Goal: Task Accomplishment & Management: Use online tool/utility

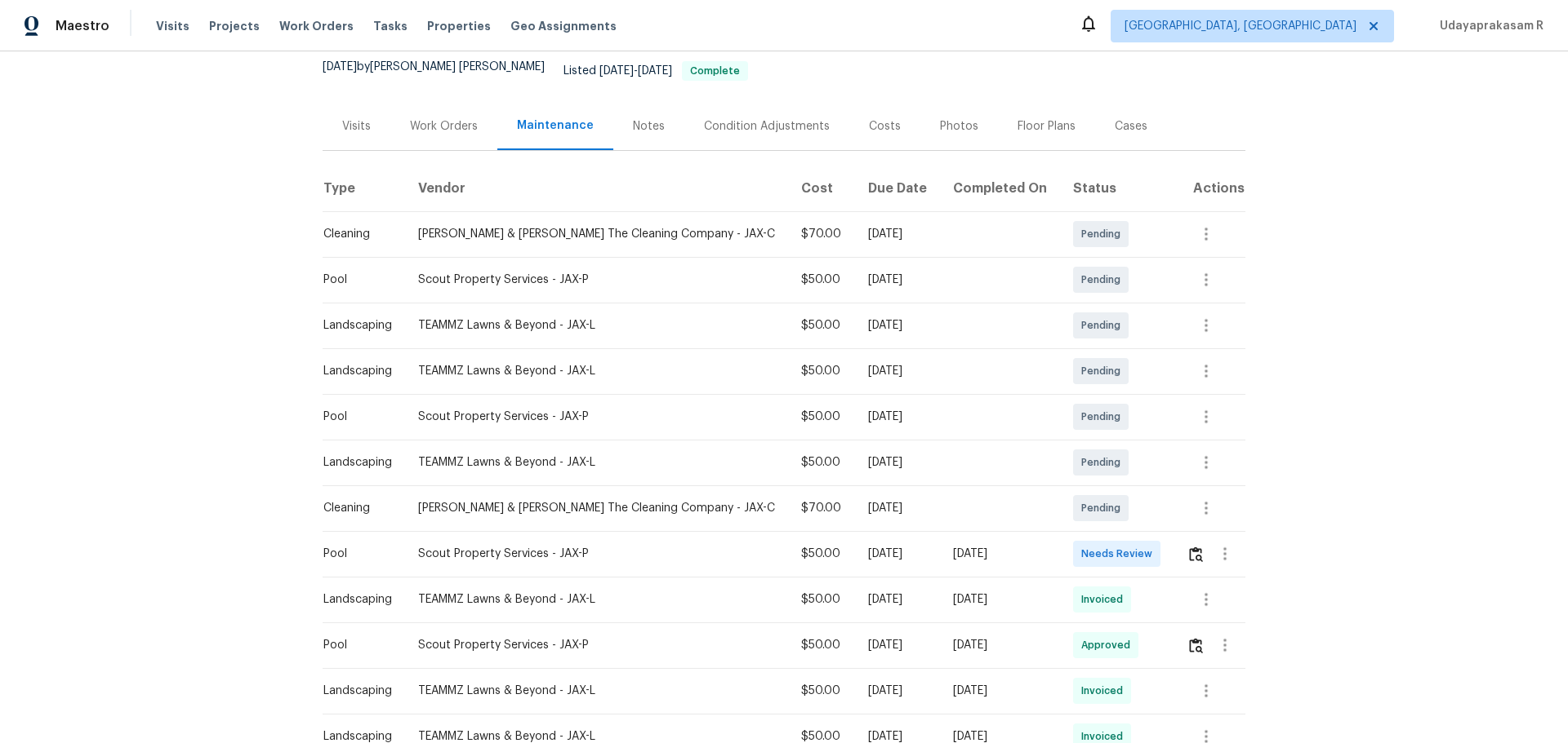
scroll to position [163, 0]
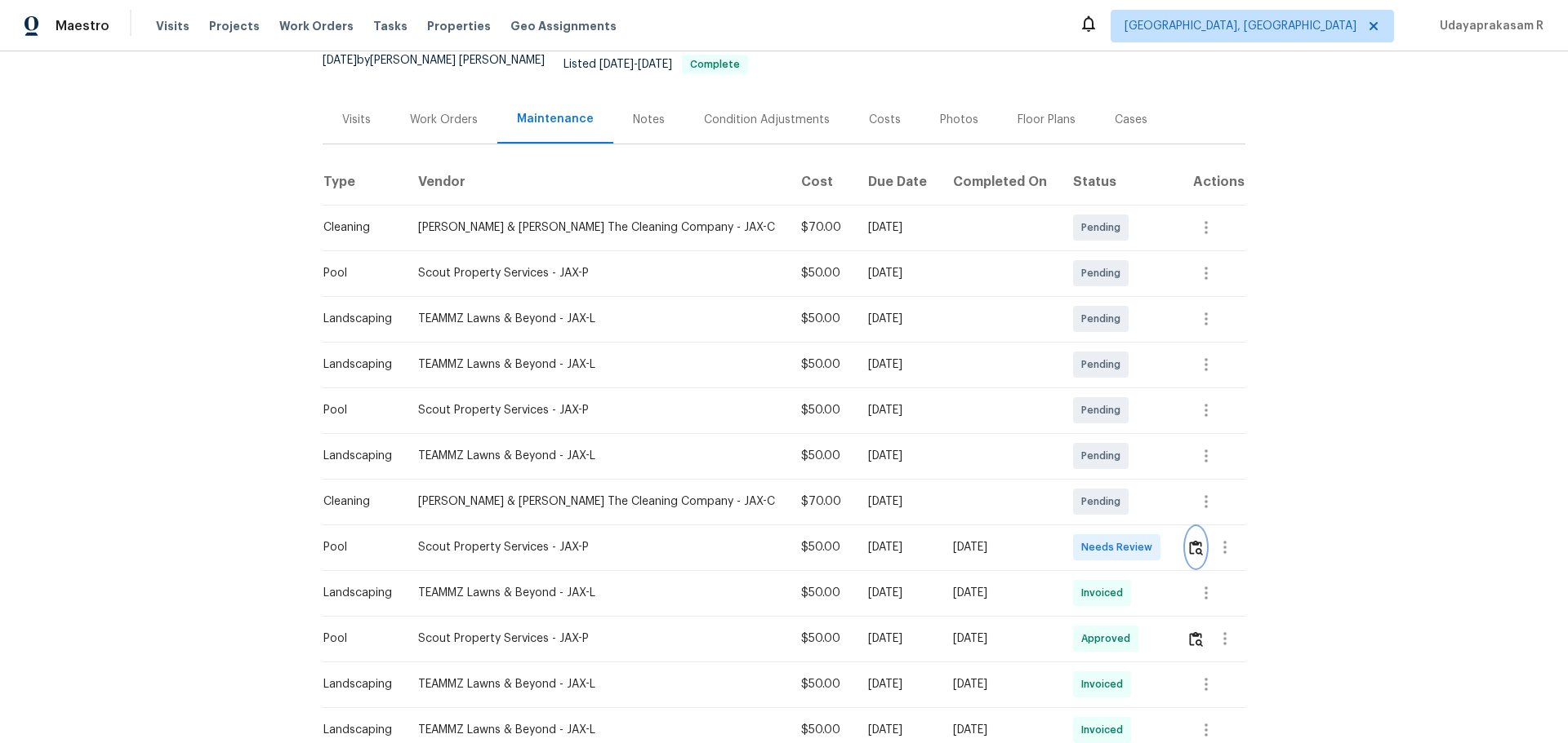
click at [1115, 488] on img "button" at bounding box center [1195, 548] width 14 height 16
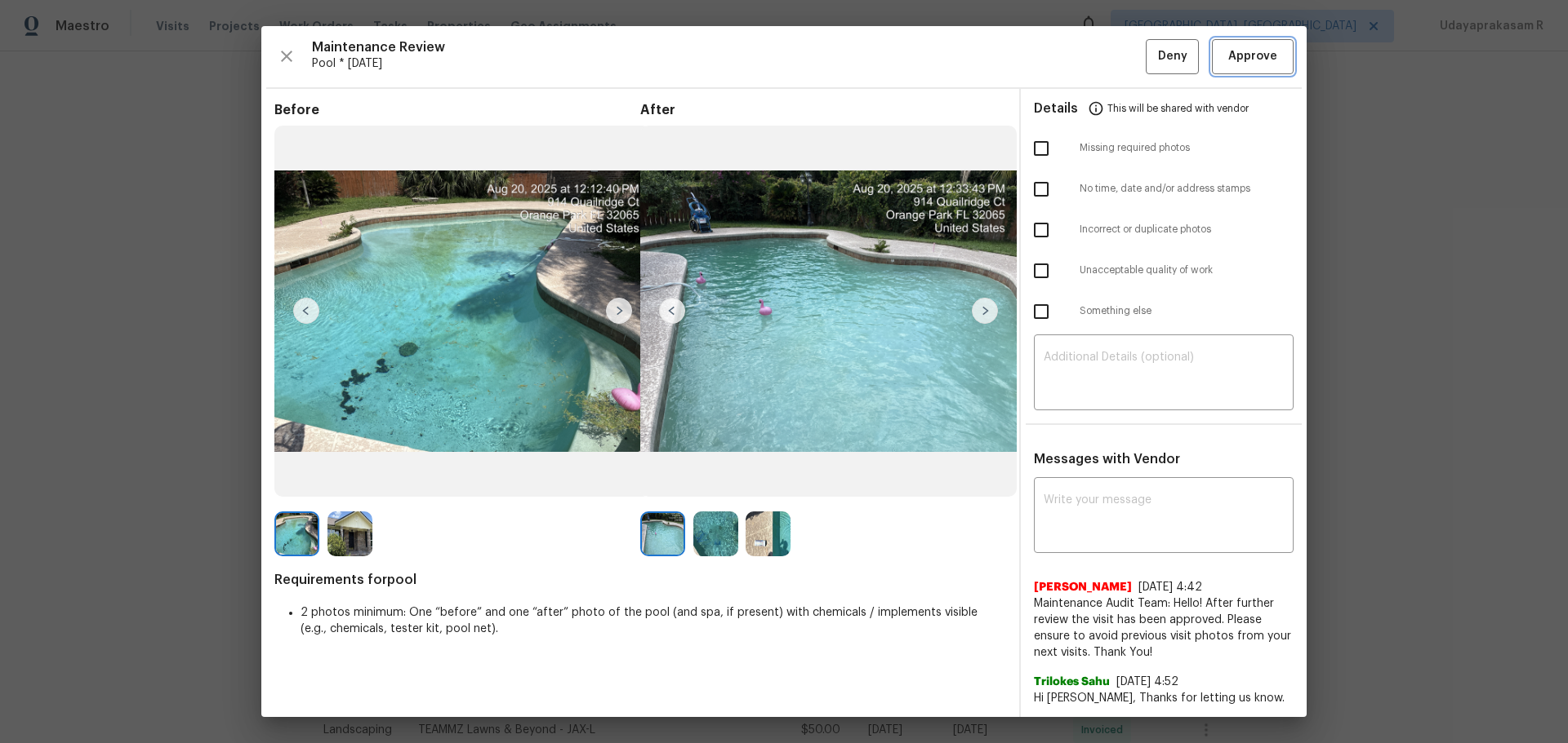
click at [1115, 75] on div "Maintenance Review Pool * Mon, Aug 18 Deny Approve Before After Requirements fo…" at bounding box center [784, 371] width 1045 height 691
click at [1115, 68] on button "Approve" at bounding box center [1252, 57] width 82 height 35
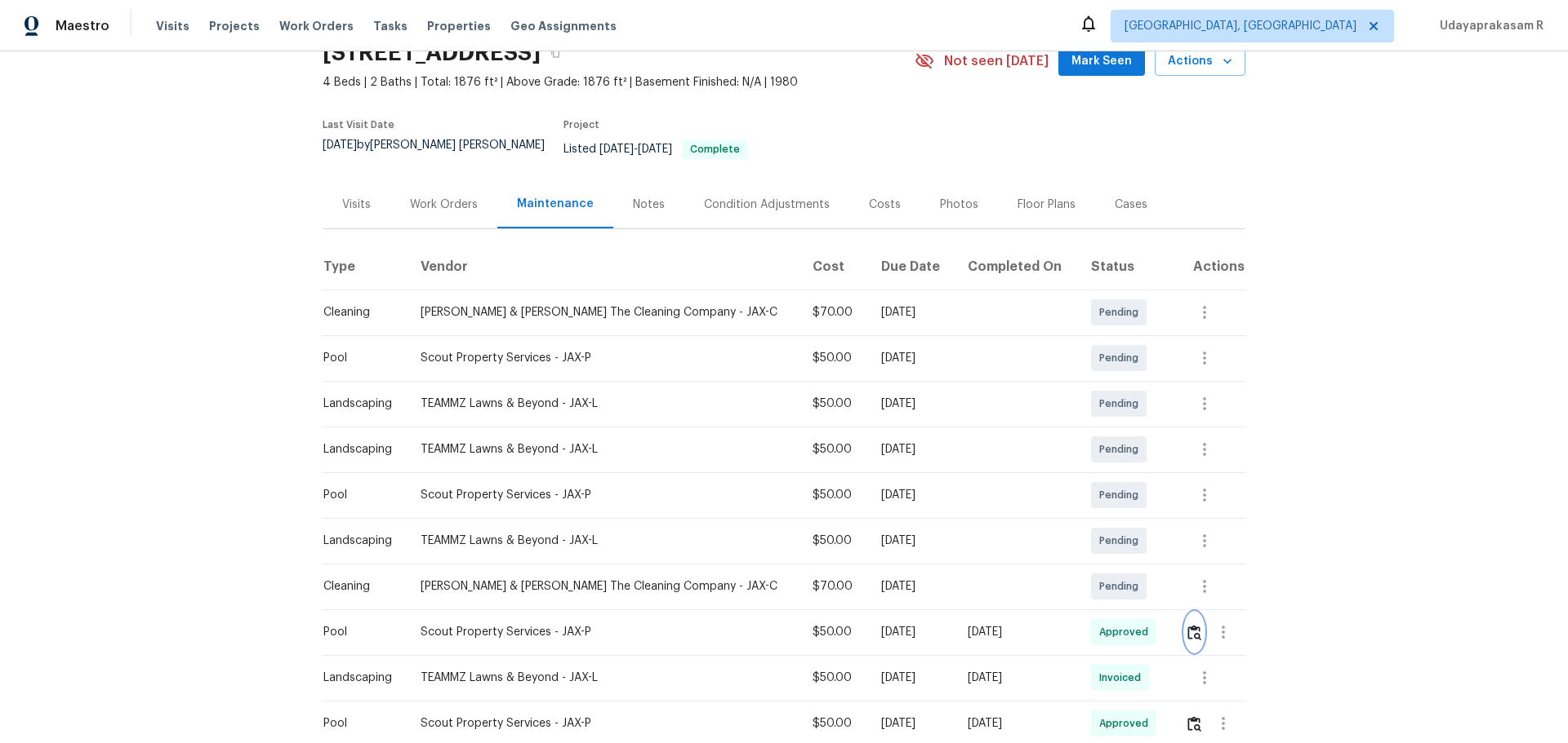
scroll to position [0, 0]
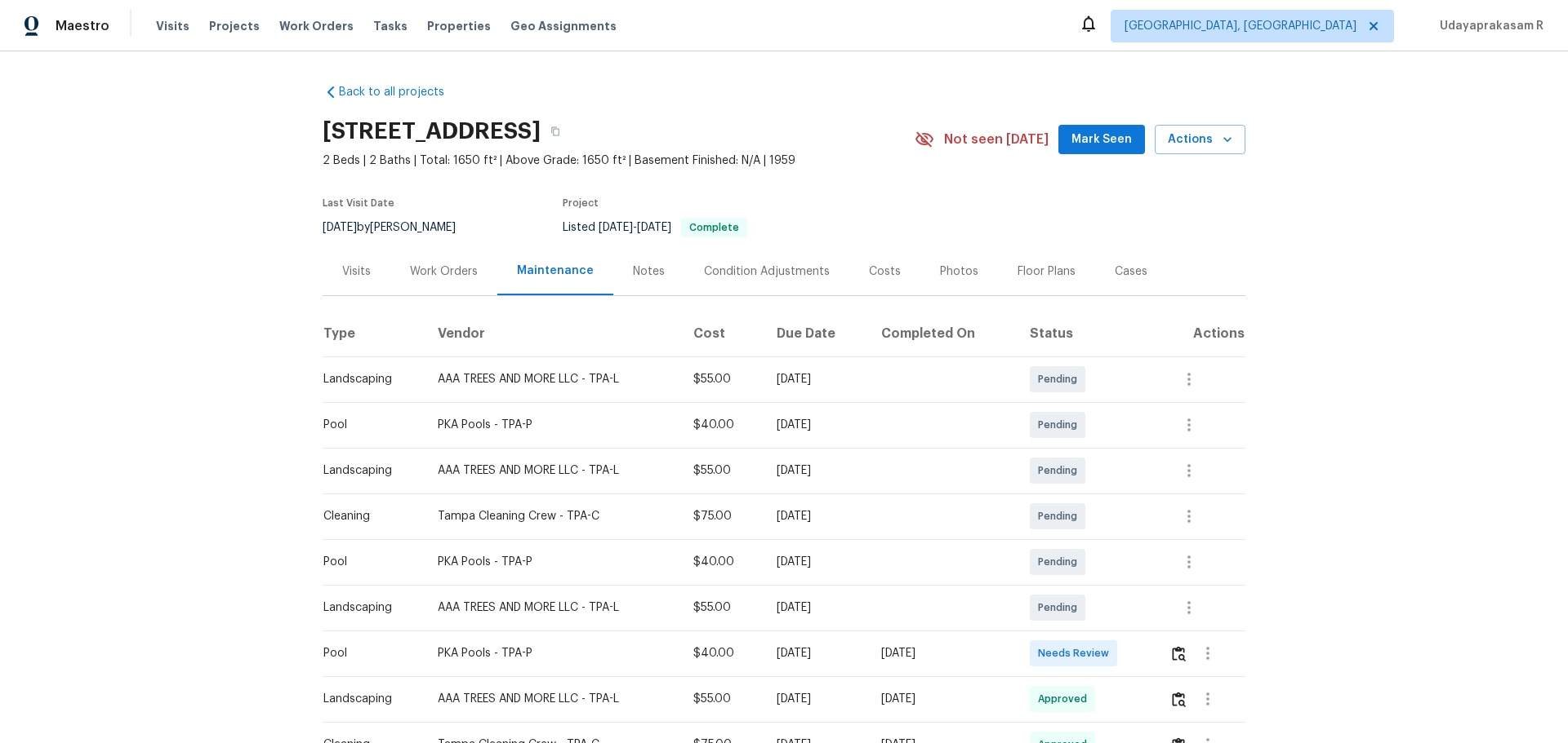
scroll to position [163, 0]
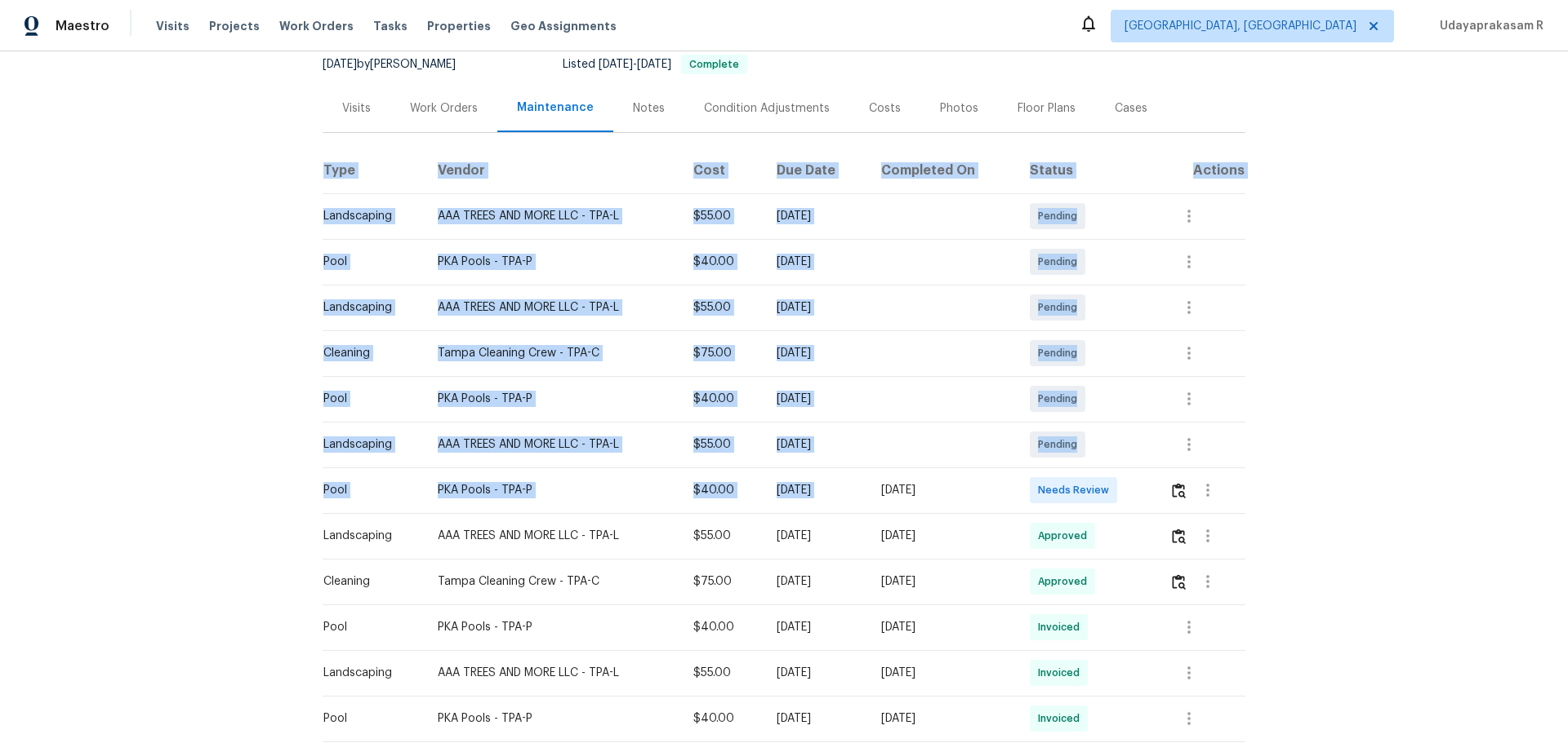
drag, startPoint x: 699, startPoint y: 489, endPoint x: 941, endPoint y: 486, distance: 242.0
click at [940, 486] on div "Back to all projects 513 Flamingo Dr, Apollo Beach, FL 33572 2 Beds | 2 Baths |…" at bounding box center [784, 398] width 1568 height 692
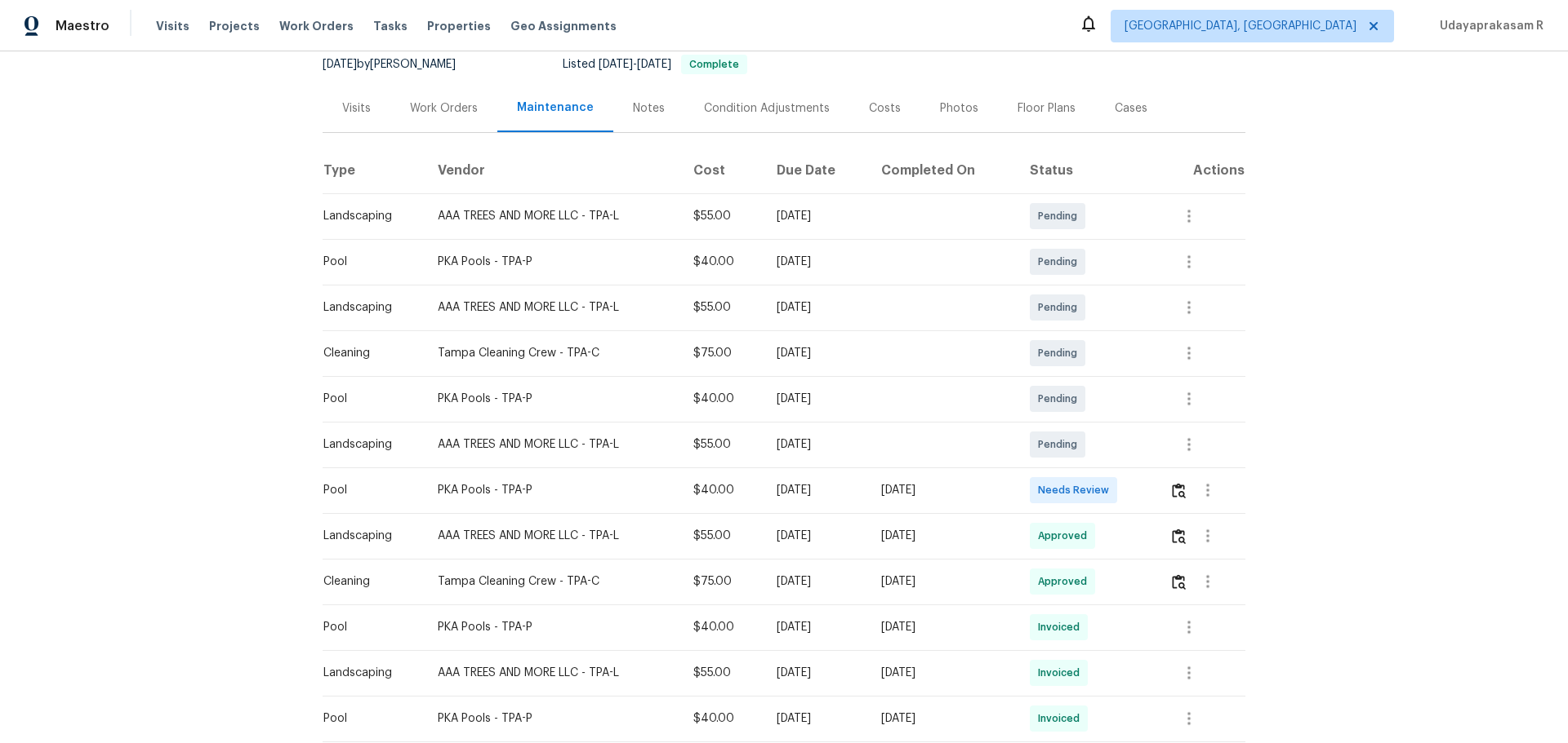
click at [946, 488] on div "[DATE]" at bounding box center [942, 491] width 123 height 17
click at [1115, 488] on img "button" at bounding box center [1178, 491] width 14 height 16
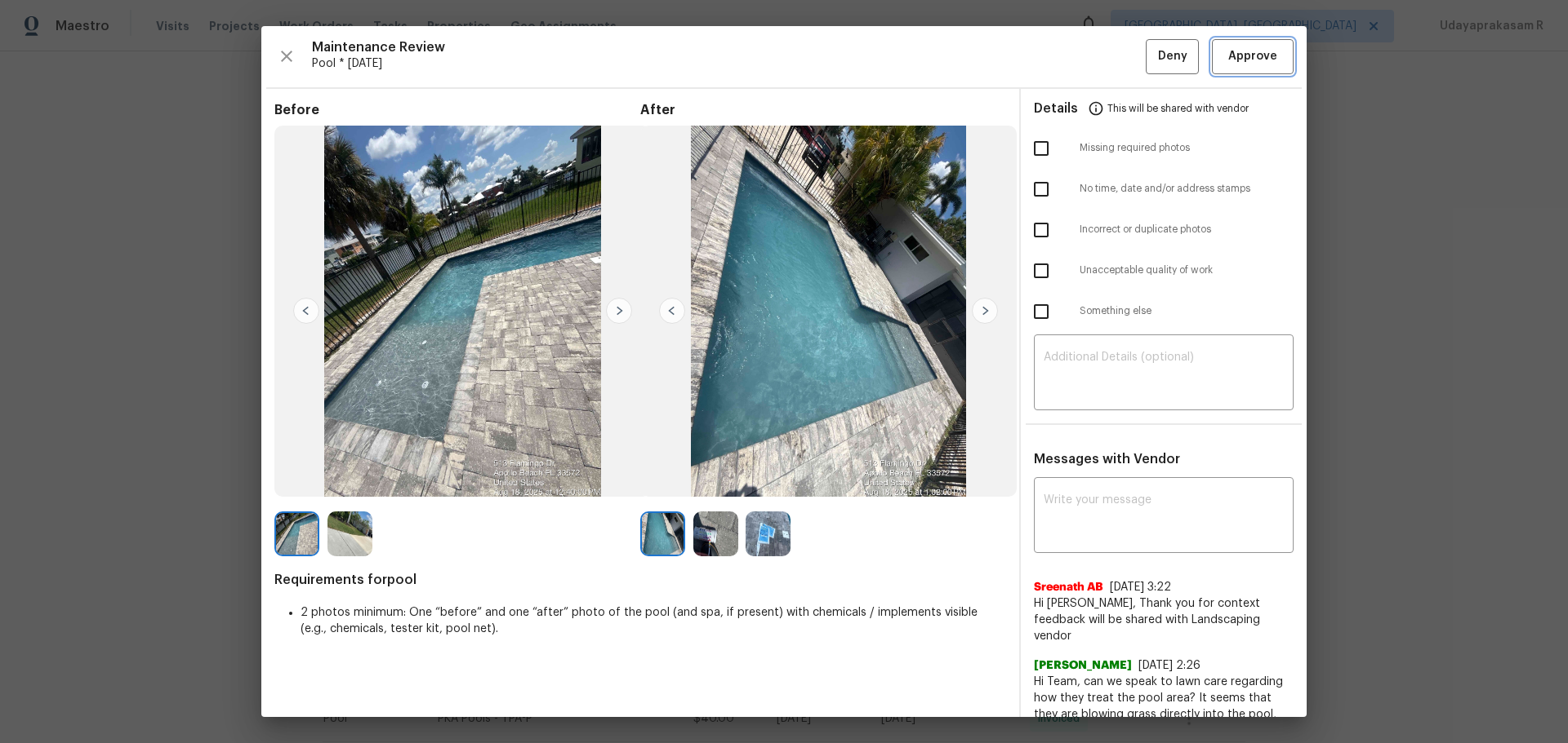
click at [1115, 55] on span "Approve" at bounding box center [1252, 57] width 49 height 20
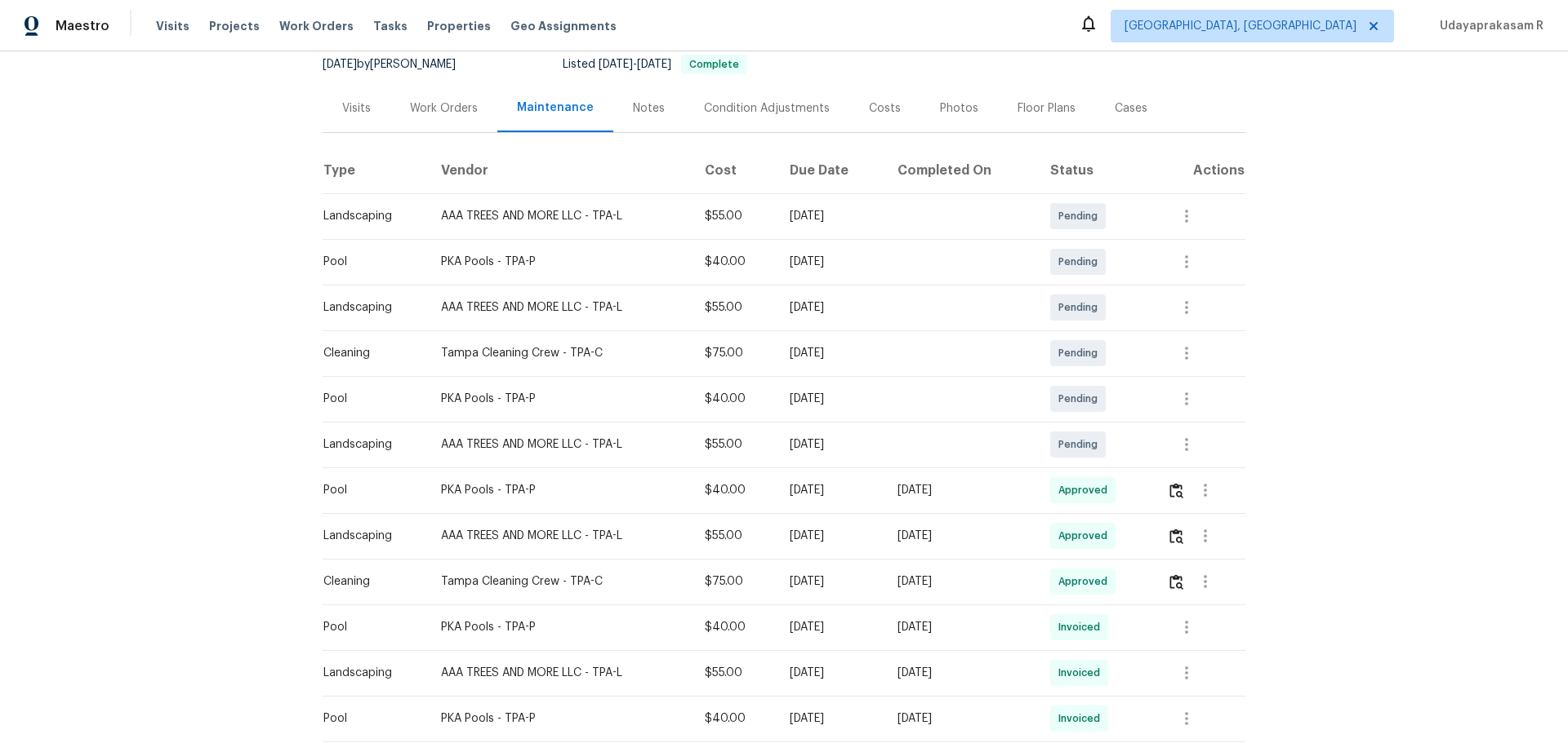
click at [1115, 305] on div "Back to all projects 513 Flamingo Dr, Apollo Beach, FL 33572 2 Beds | 2 Baths |…" at bounding box center [784, 398] width 1568 height 692
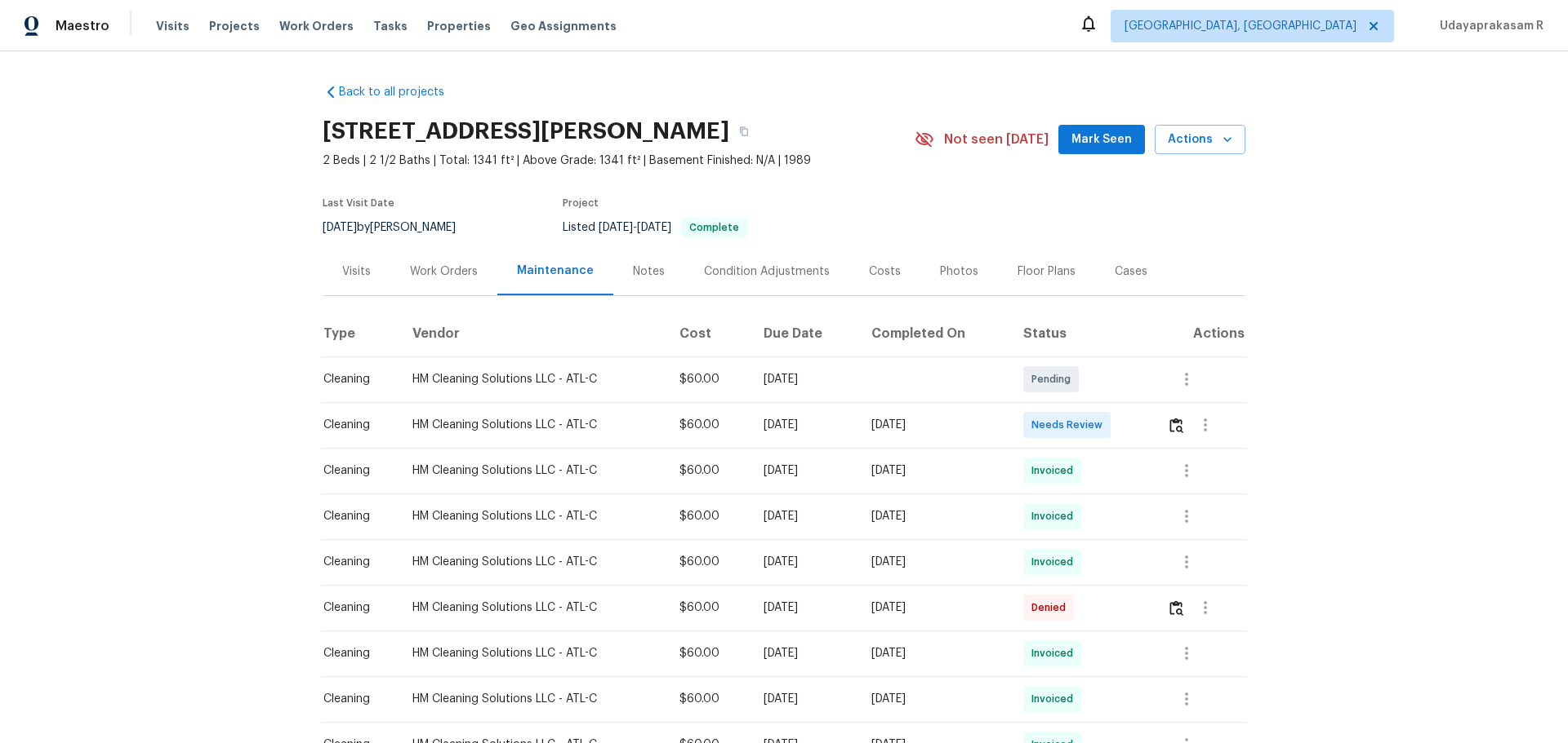
scroll to position [163, 0]
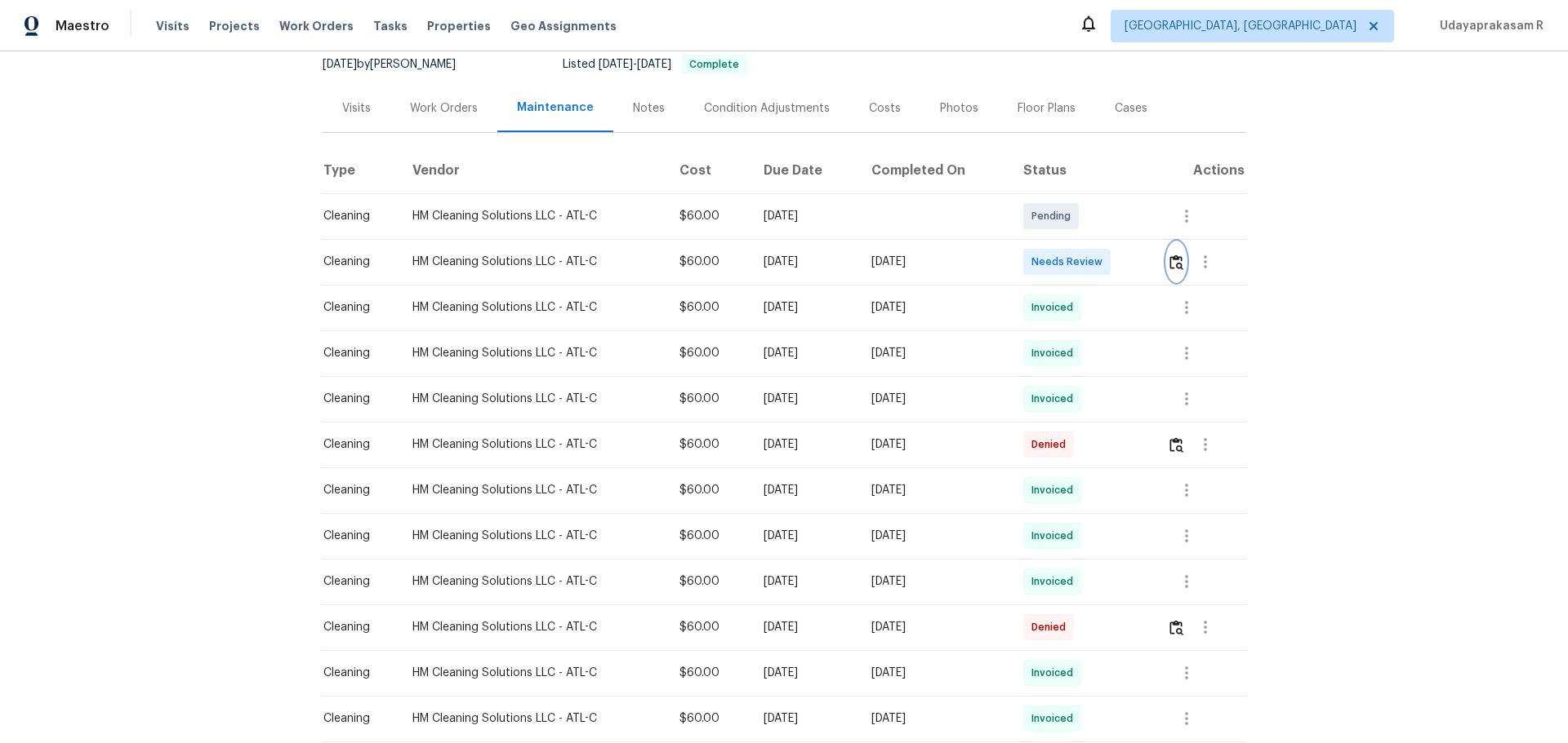
click at [1115, 262] on img "button" at bounding box center [1176, 262] width 14 height 16
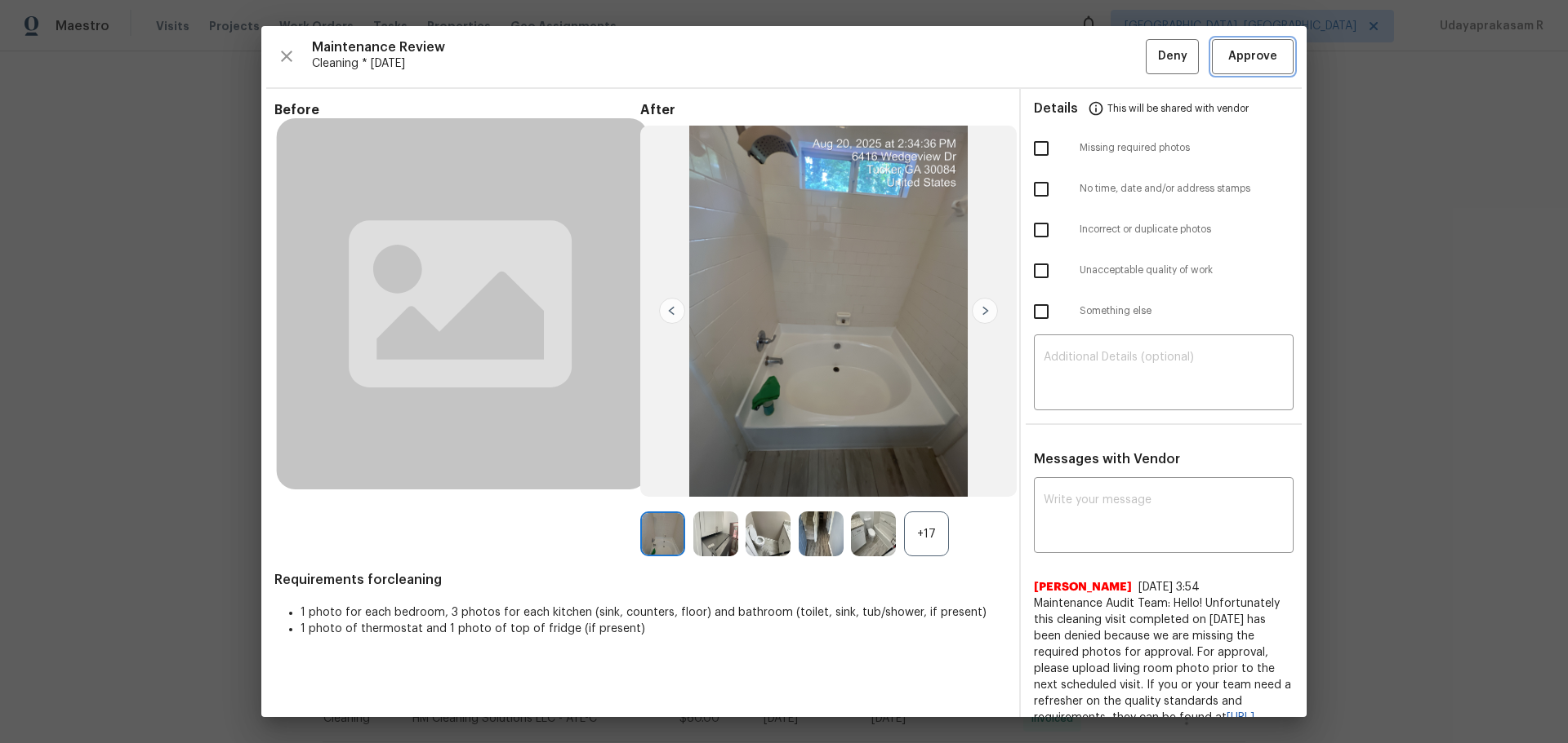
click at [1115, 63] on span "Approve" at bounding box center [1252, 57] width 49 height 20
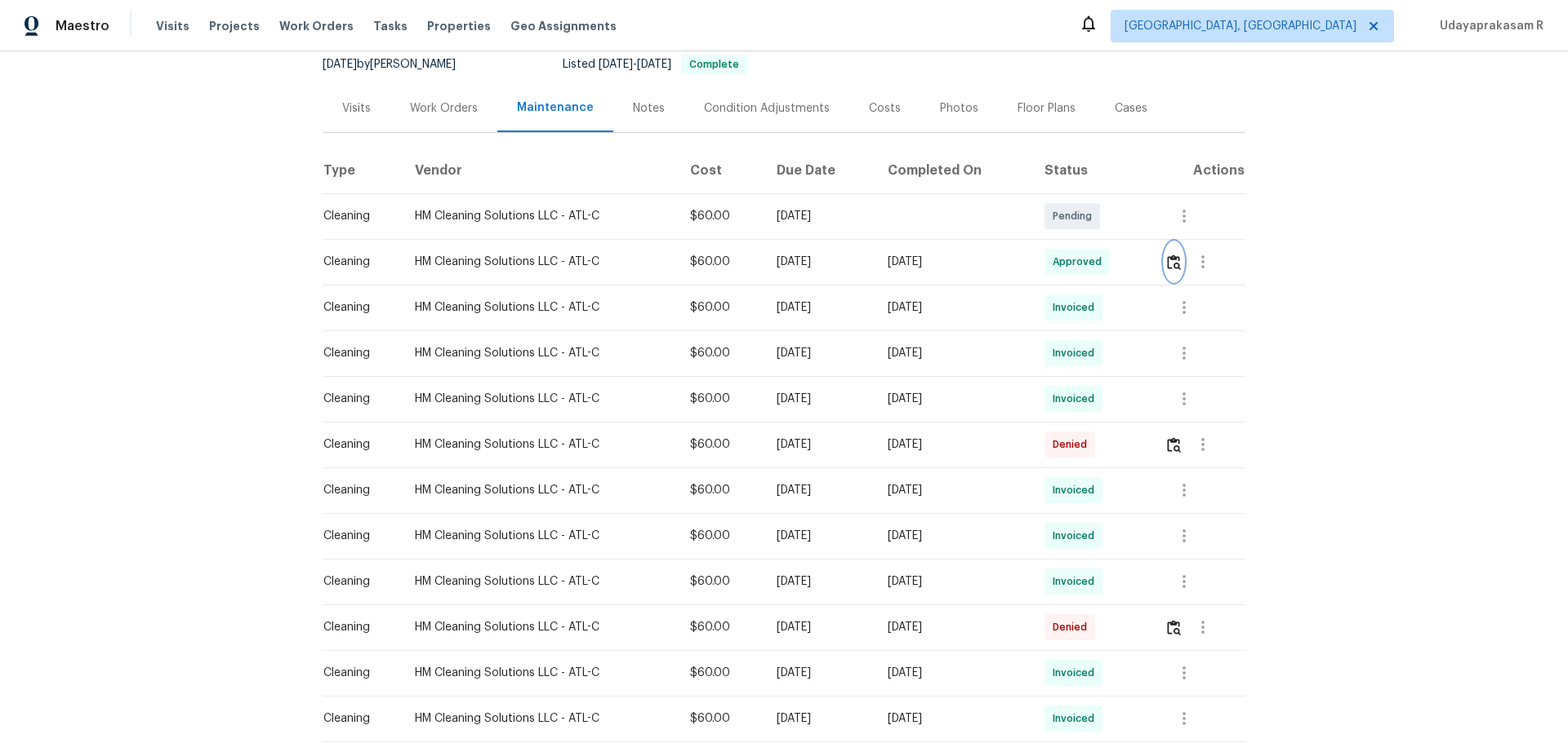
scroll to position [0, 0]
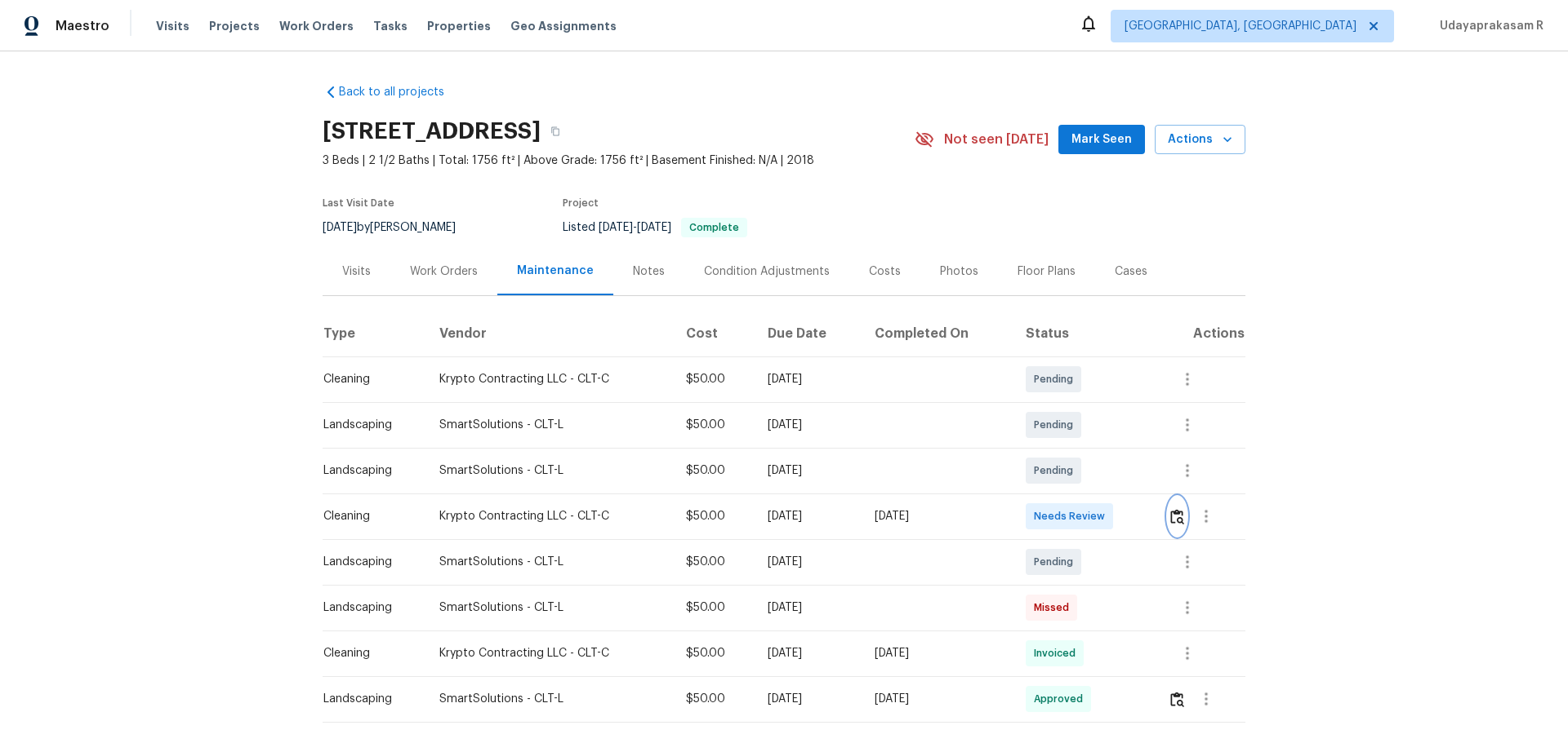
click at [1115, 488] on img "button" at bounding box center [1176, 517] width 14 height 16
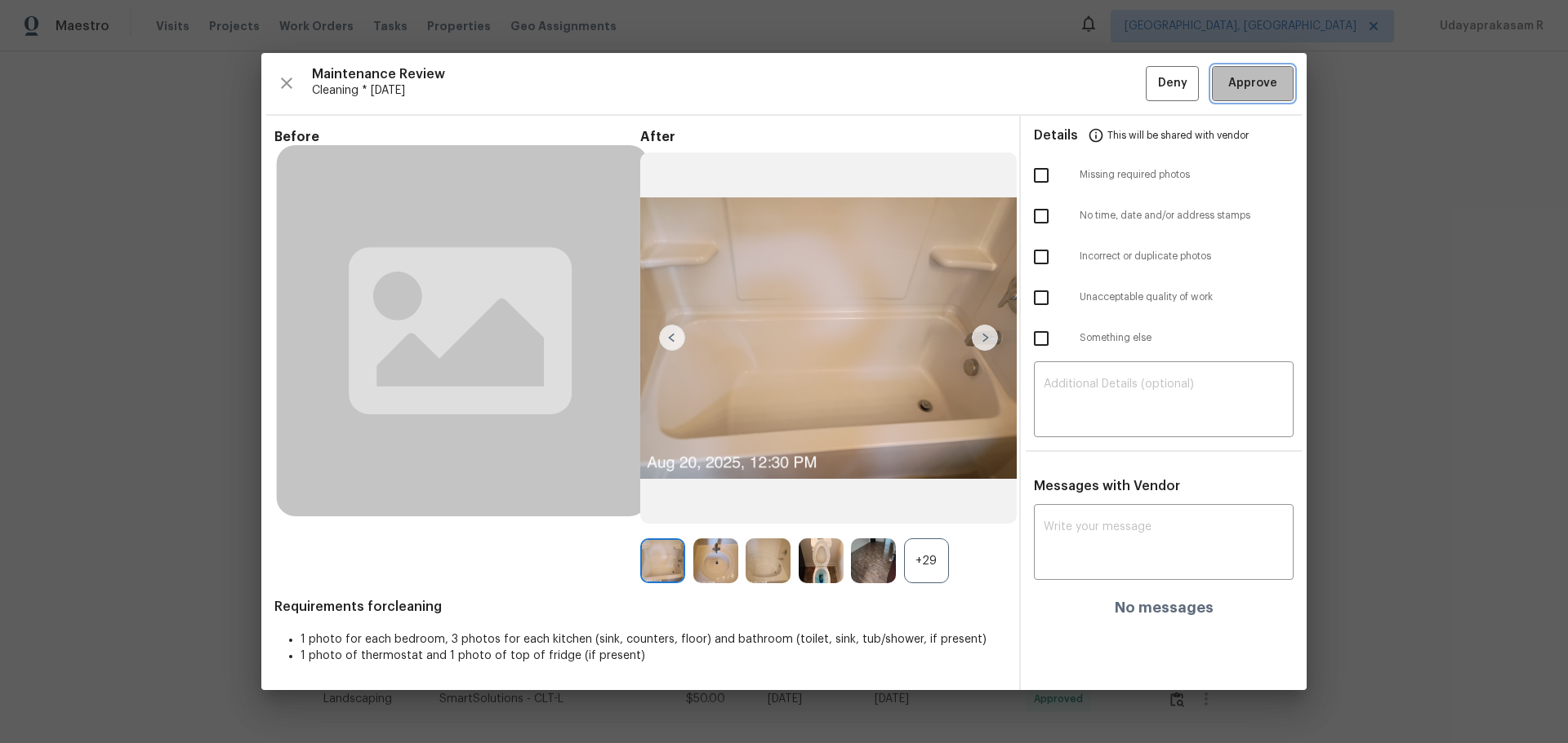
click at [1115, 76] on span "Approve" at bounding box center [1252, 84] width 49 height 20
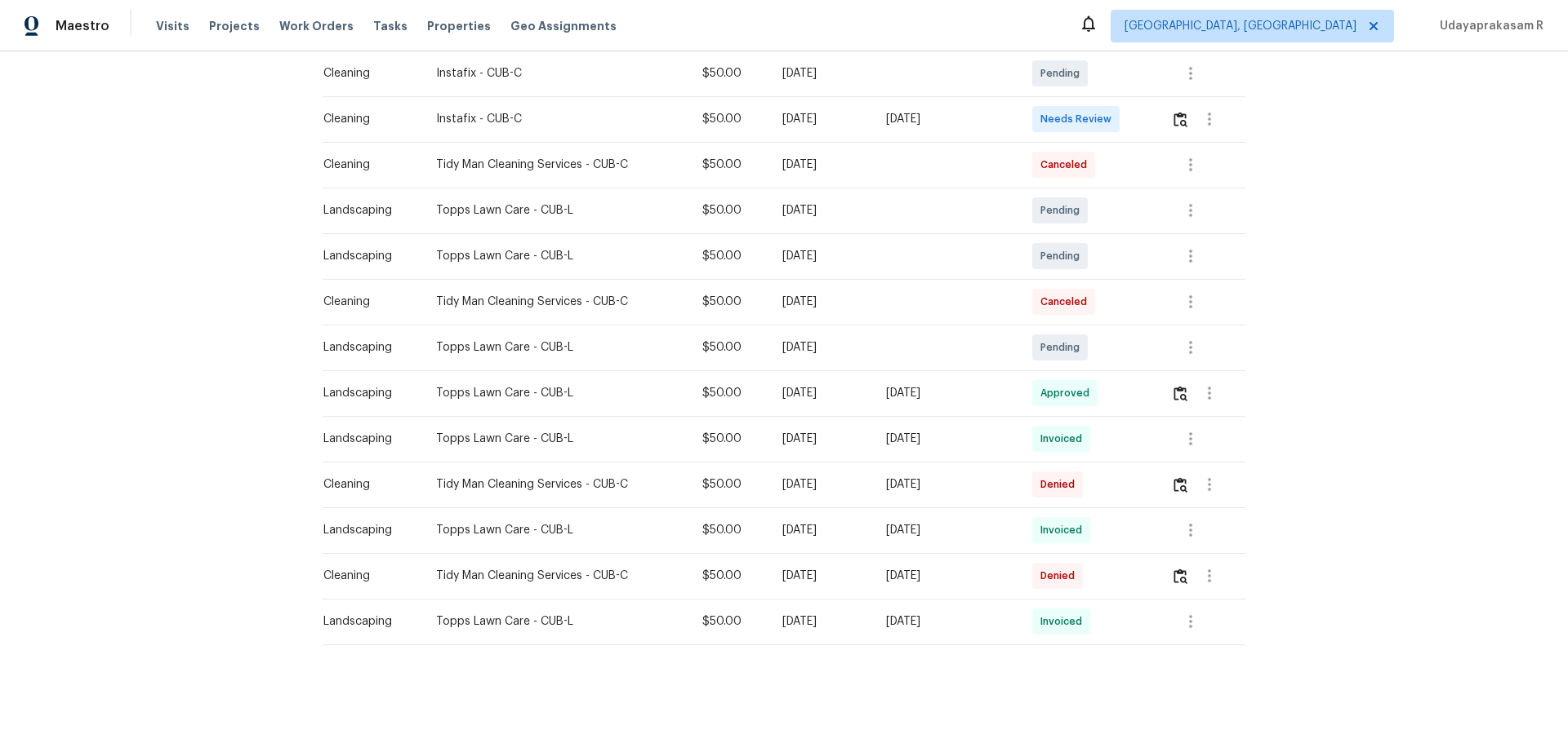
scroll to position [319, 0]
drag, startPoint x: 342, startPoint y: 291, endPoint x: 331, endPoint y: 288, distance: 11.4
click at [358, 294] on div "Cleaning" at bounding box center [367, 302] width 87 height 17
click at [327, 294] on div "Cleaning" at bounding box center [367, 302] width 87 height 17
drag, startPoint x: 316, startPoint y: 293, endPoint x: 871, endPoint y: 291, distance: 555.0
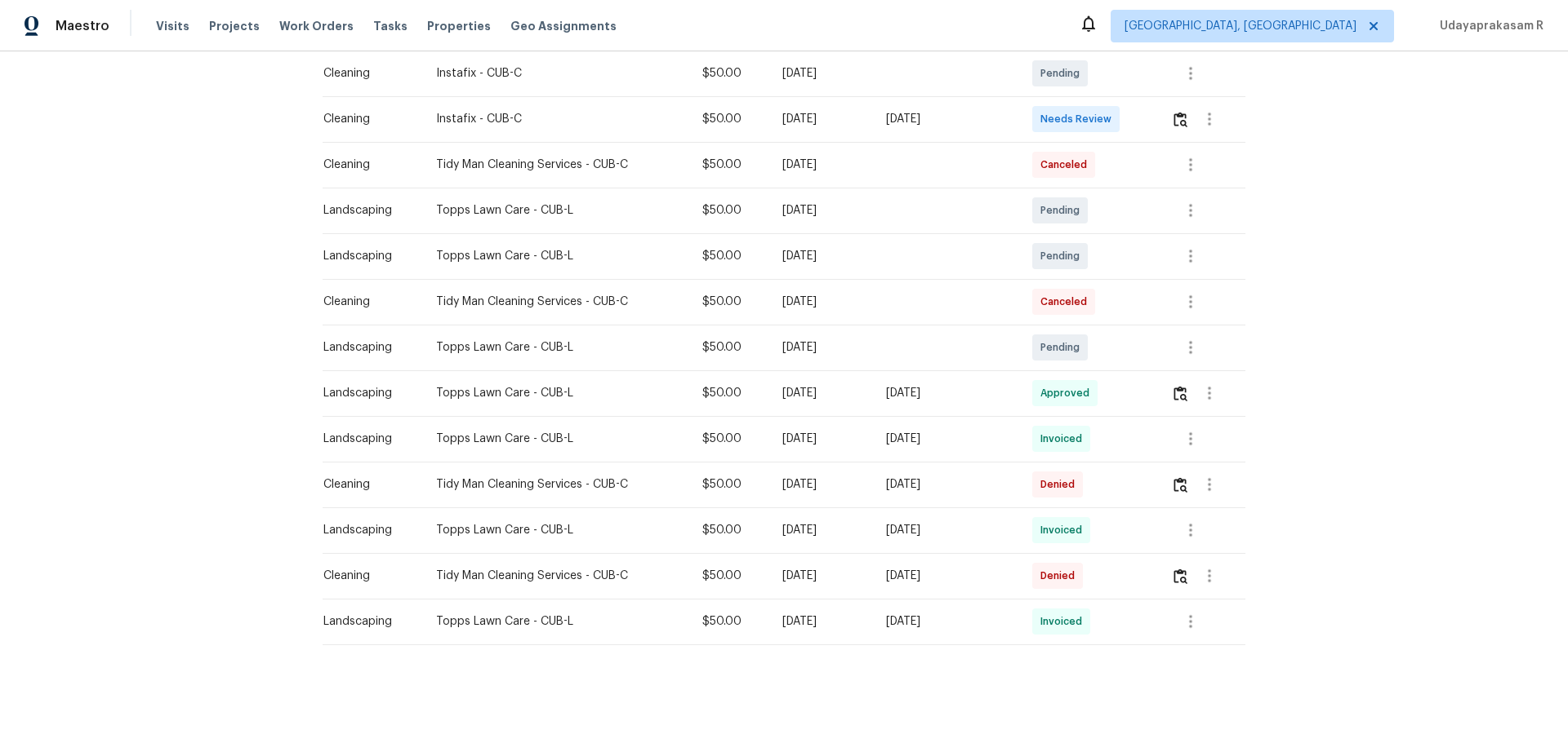
click at [871, 291] on tr "Cleaning Tidy Man Cleaning Services - CUB-C $50.00 [DATE] Canceled" at bounding box center [784, 302] width 923 height 46
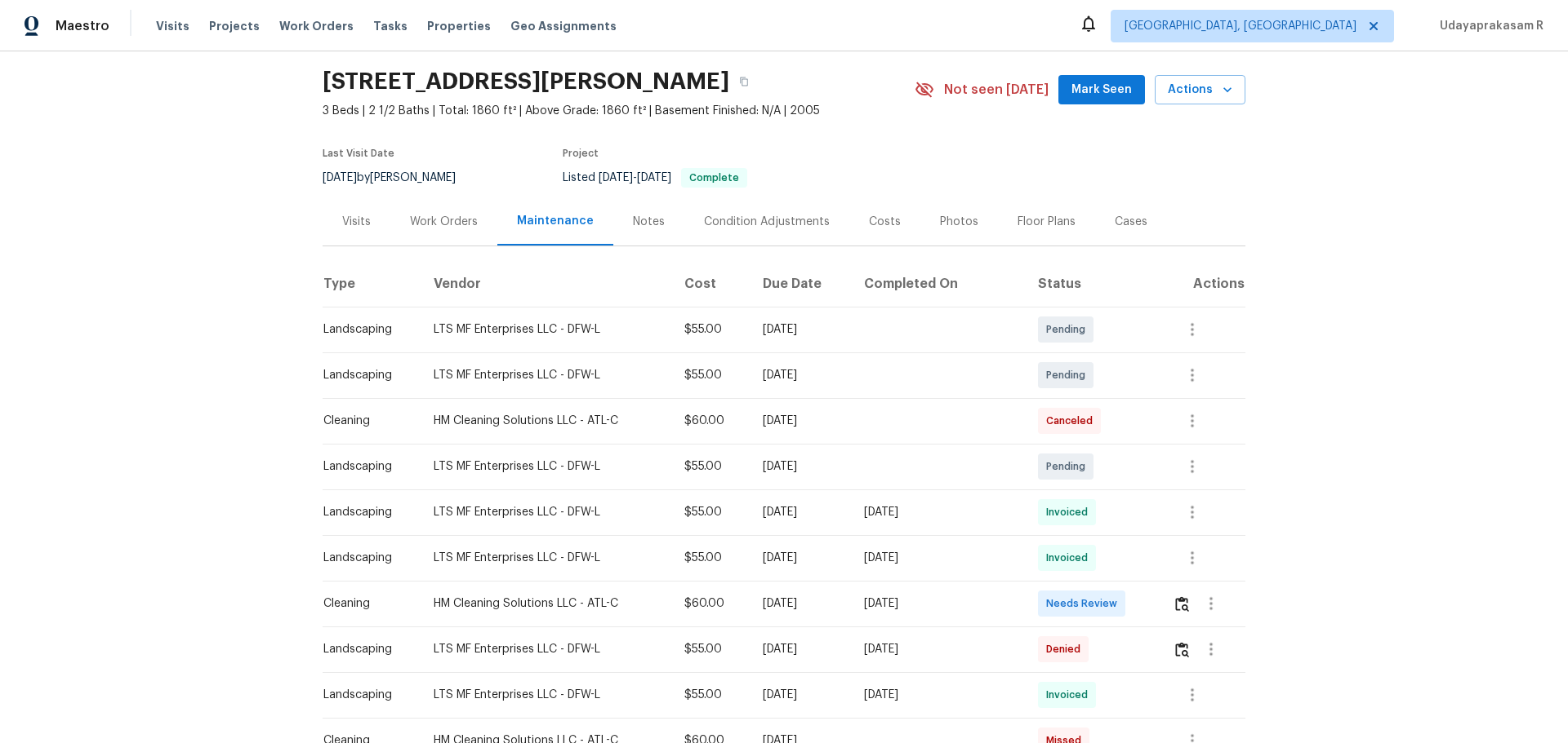
scroll to position [163, 0]
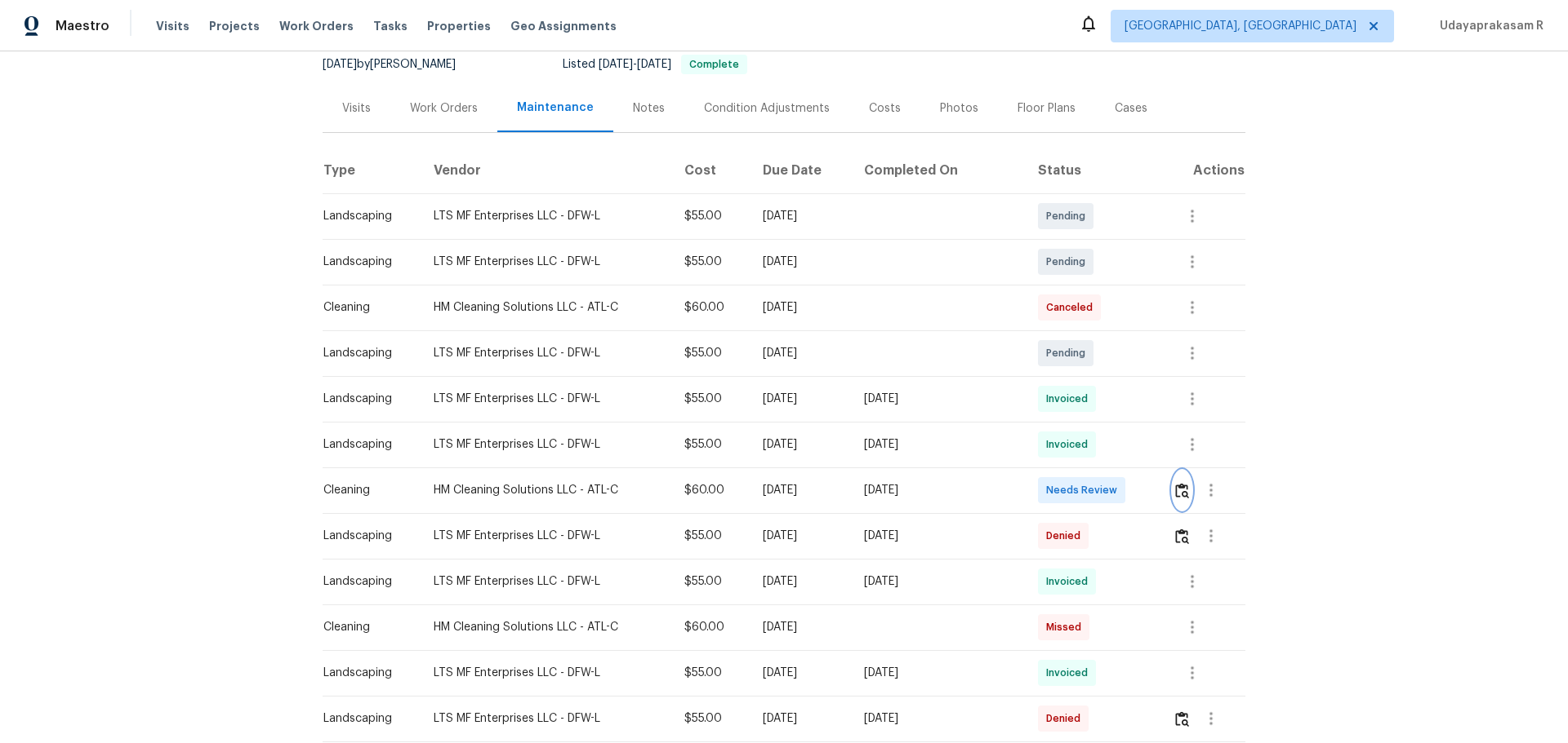
click at [1115, 488] on img "button" at bounding box center [1181, 491] width 14 height 16
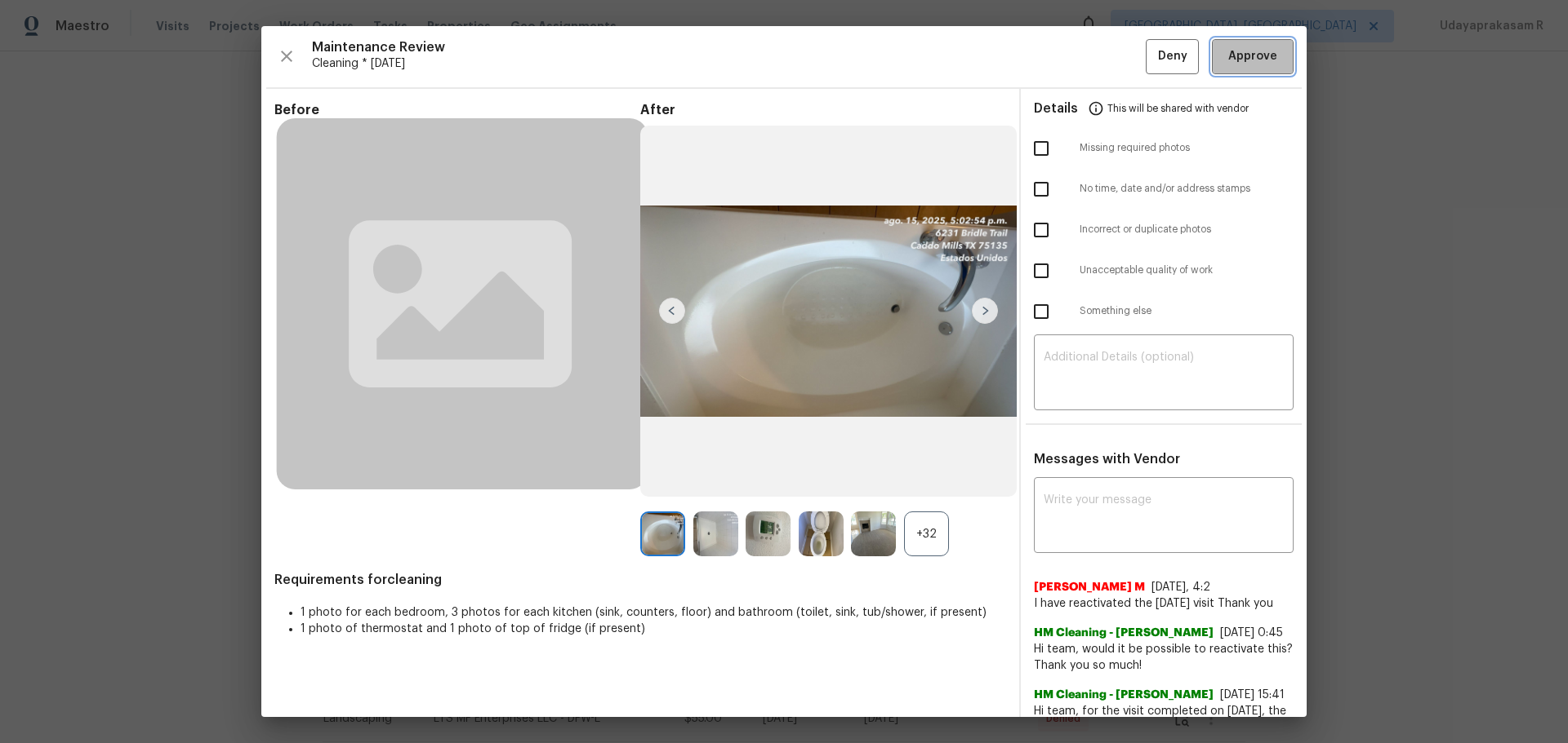
click at [1115, 57] on span "Approve" at bounding box center [1252, 57] width 49 height 20
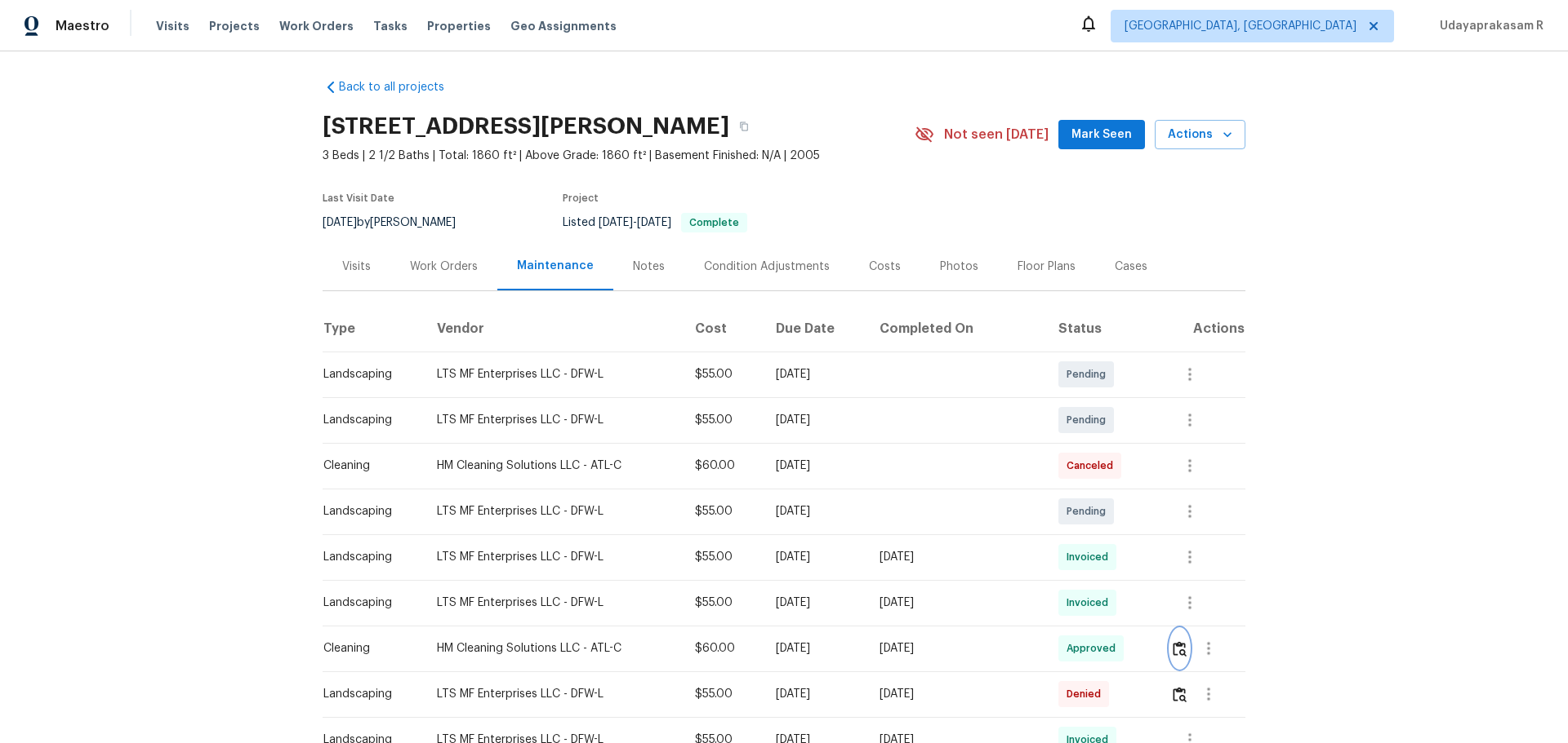
scroll to position [0, 0]
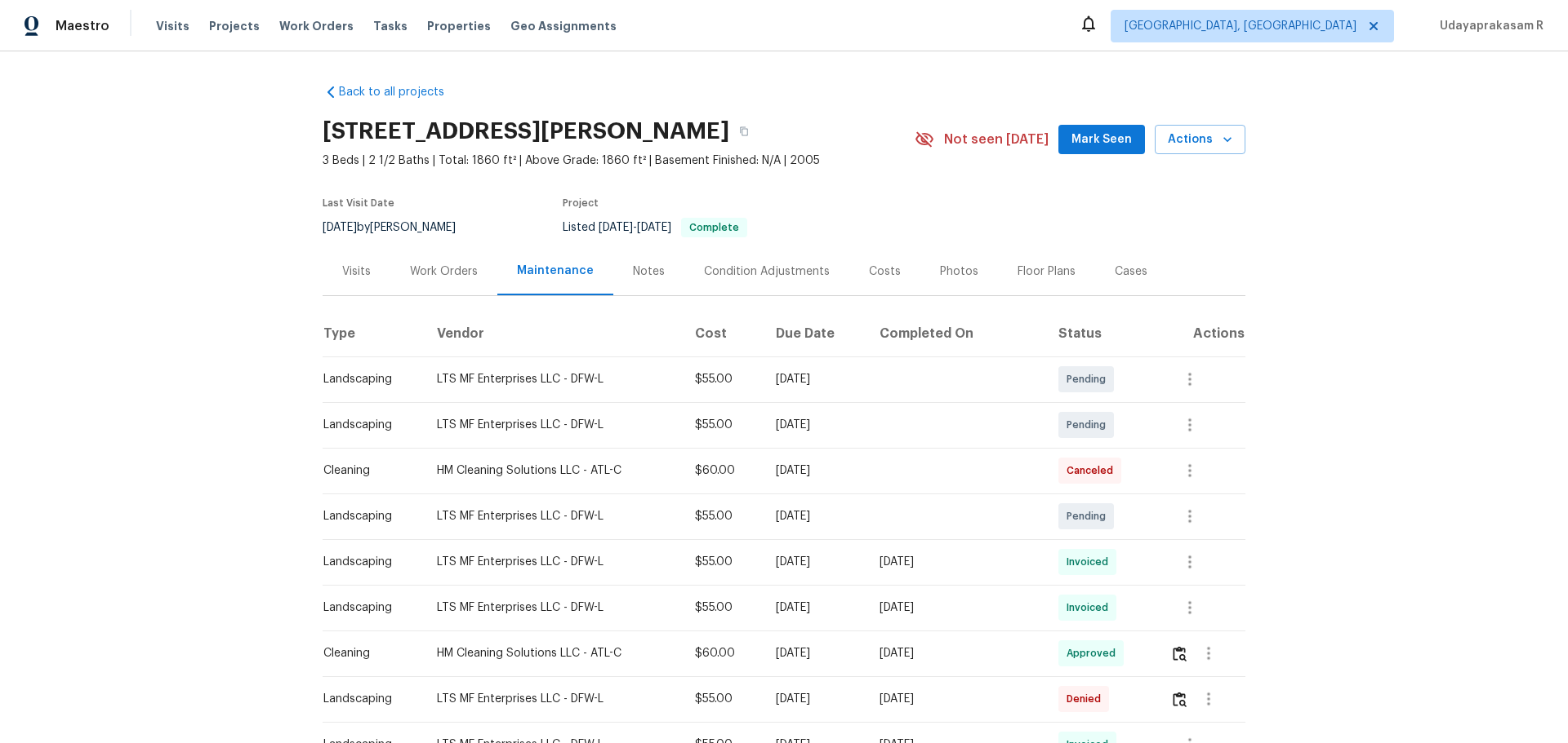
click at [275, 237] on div "Back to all projects 6231 Bridle Trl, Caddo Mills, TX 75135 3 Beds | 2 1/2 Bath…" at bounding box center [784, 398] width 1568 height 692
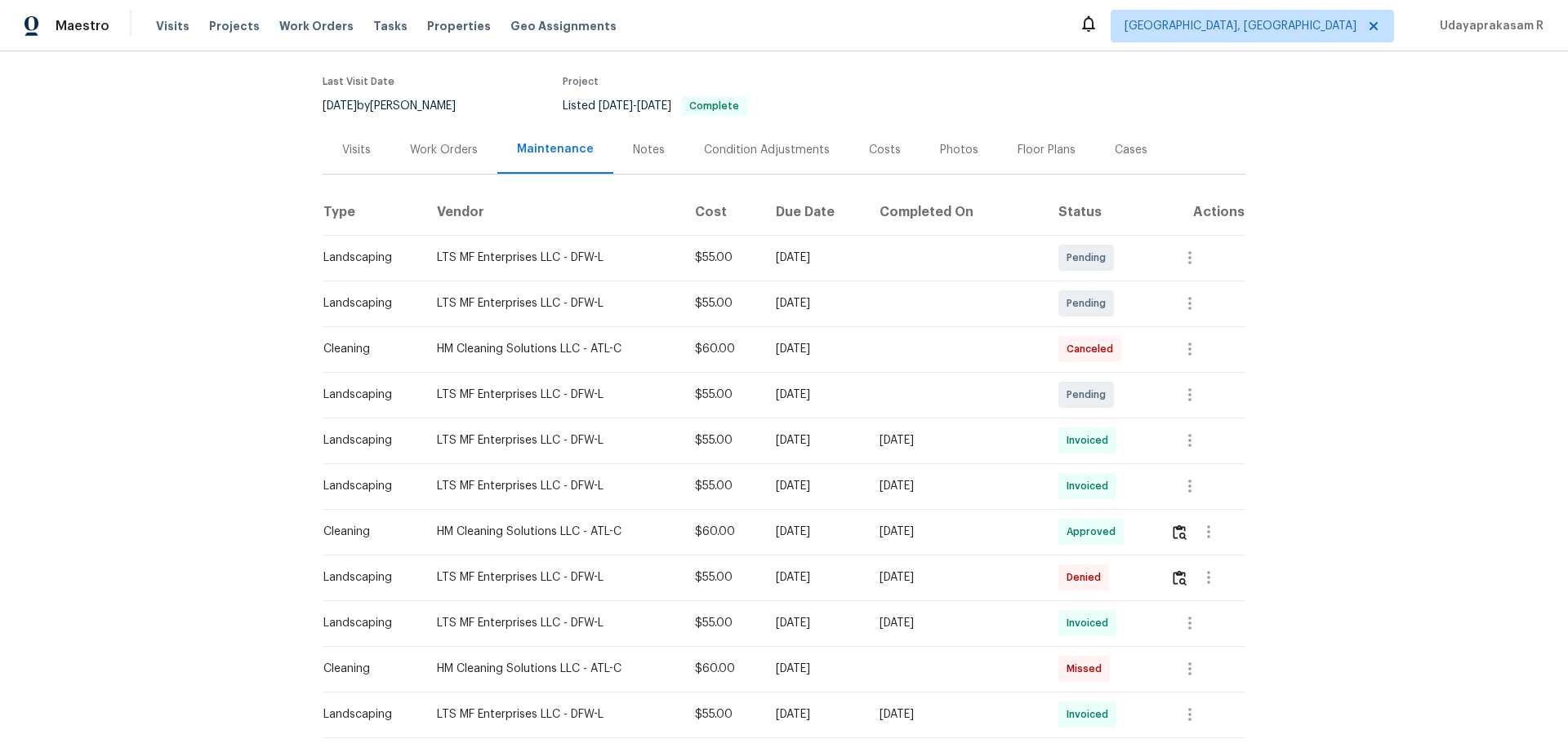
scroll to position [245, 0]
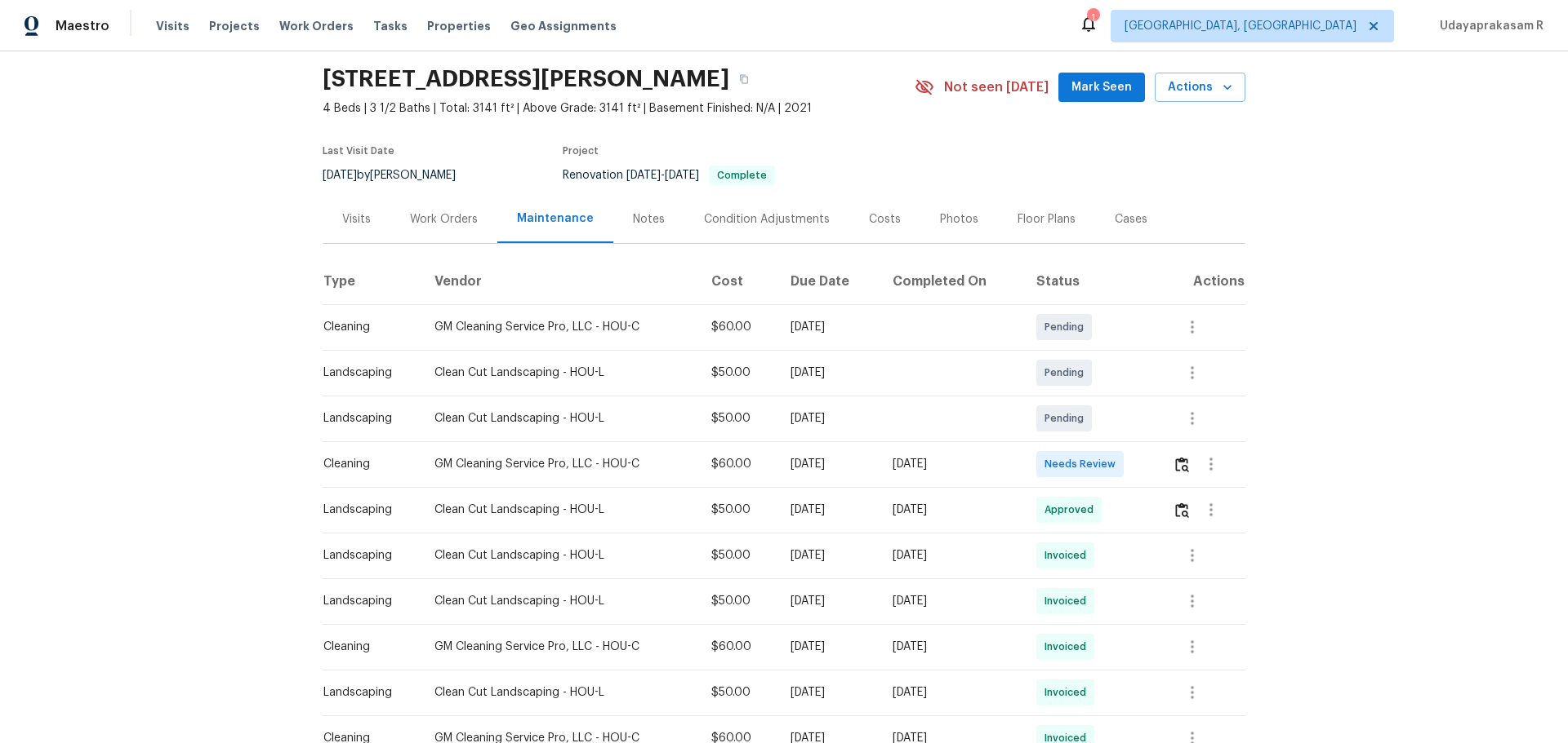
scroll to position [82, 0]
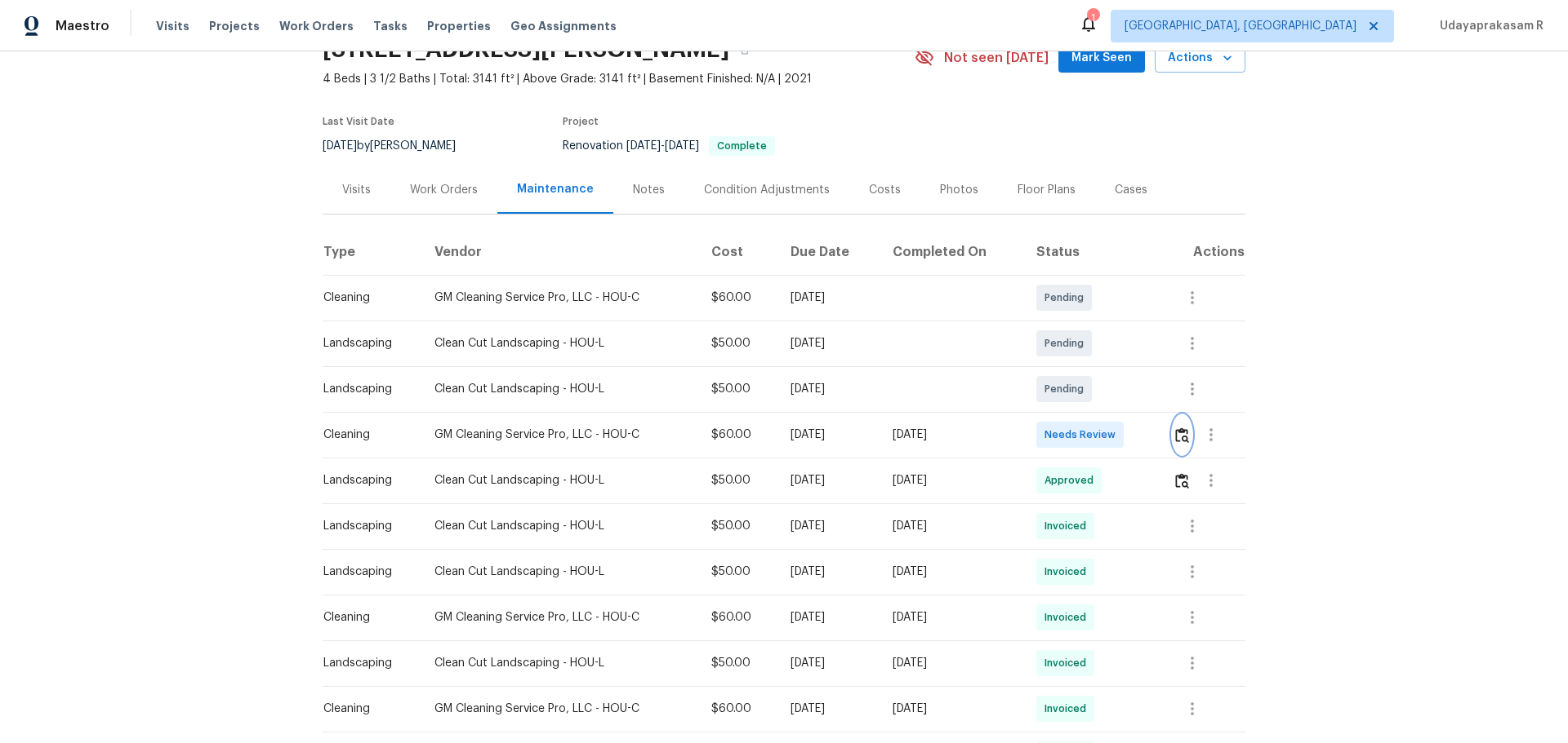
click at [1115, 440] on img "button" at bounding box center [1181, 435] width 14 height 16
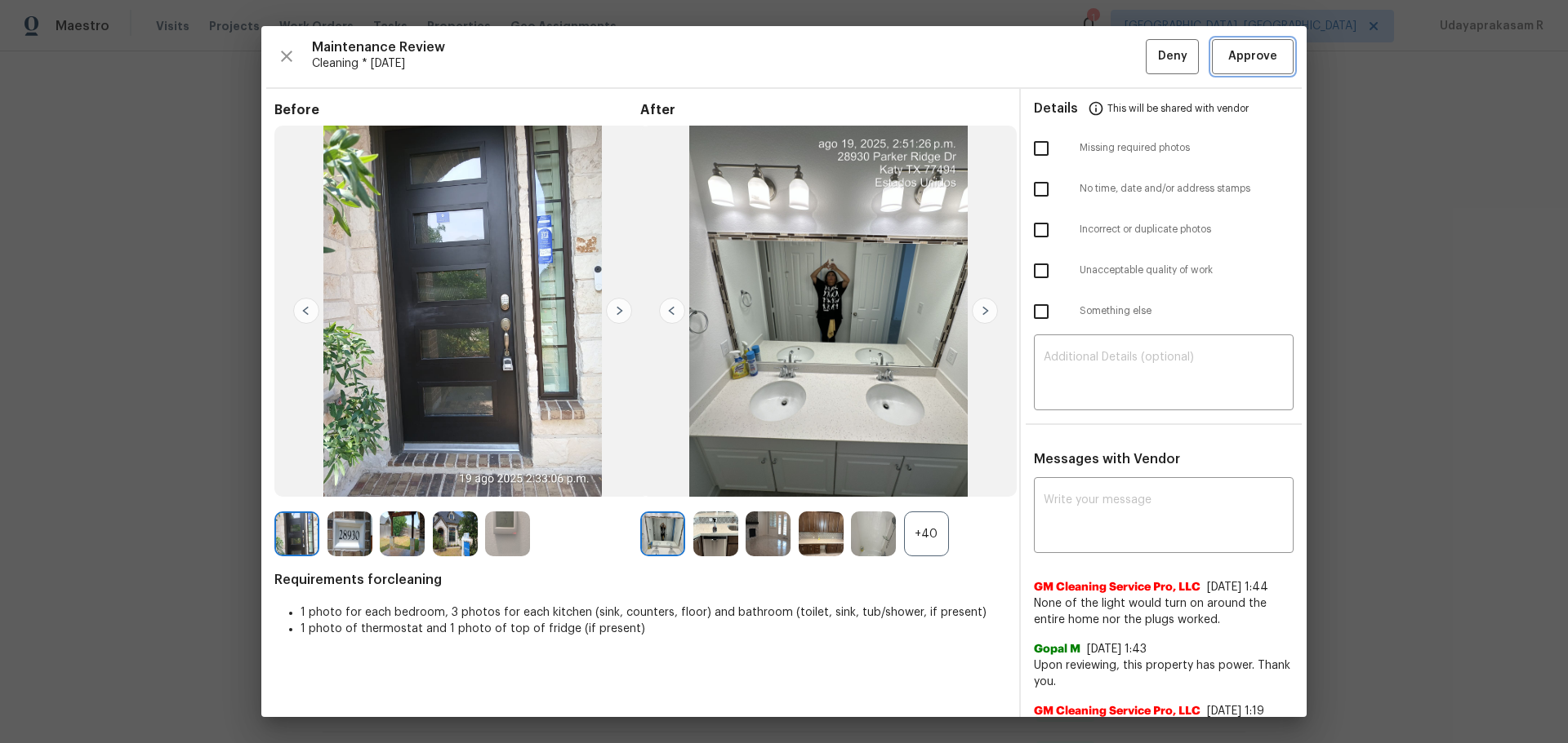
click at [1115, 54] on span "Approve" at bounding box center [1252, 57] width 49 height 20
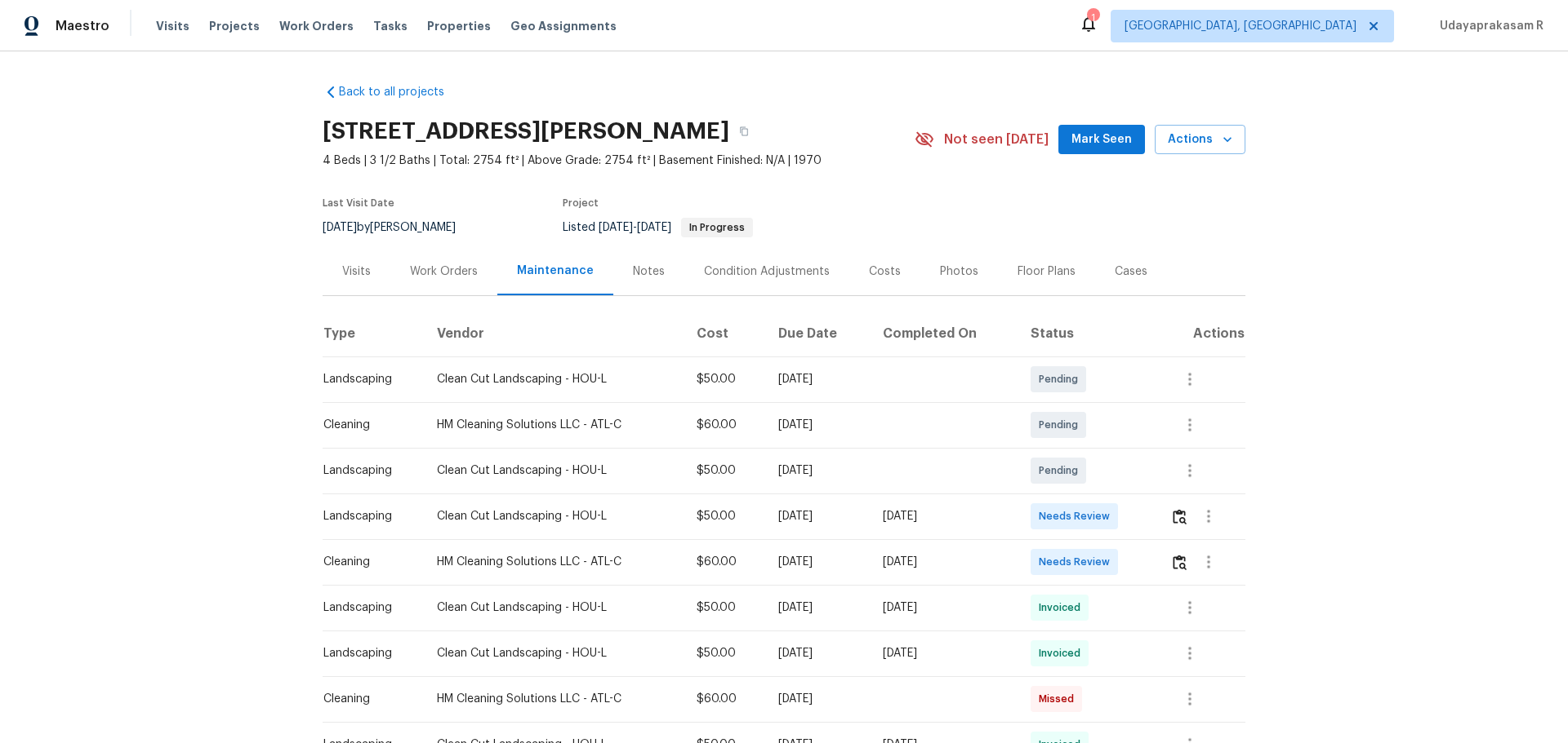
scroll to position [163, 0]
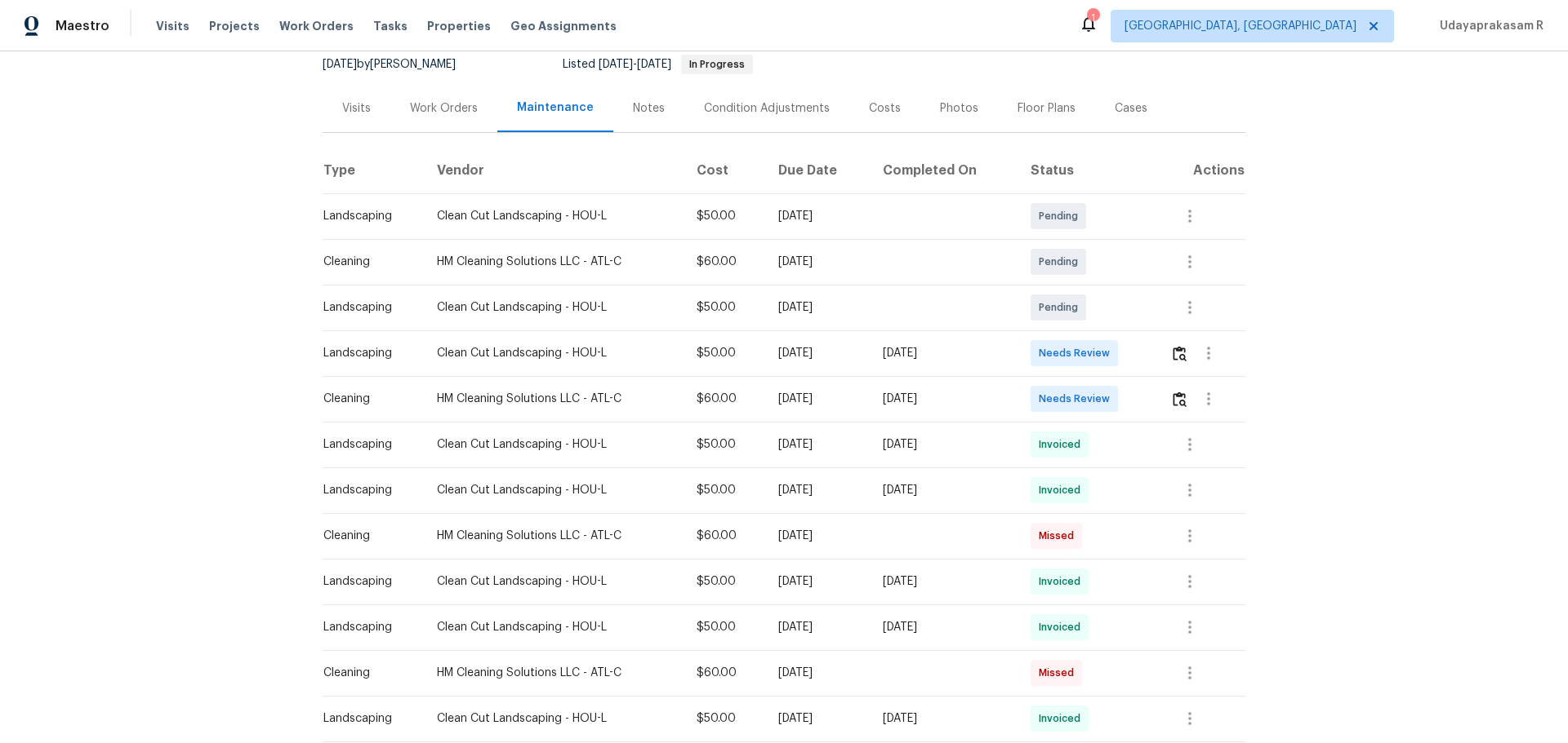
drag, startPoint x: 318, startPoint y: 397, endPoint x: 909, endPoint y: 394, distance: 591.0
click at [902, 394] on tr "Cleaning HM Cleaning Solutions LLC - ATL-C $60.00 Mon, Aug 18 2025 Wed, Aug 20 …" at bounding box center [784, 400] width 923 height 46
click at [938, 394] on div "[DATE]" at bounding box center [943, 400] width 122 height 17
click at [1115, 401] on img "button" at bounding box center [1179, 399] width 14 height 16
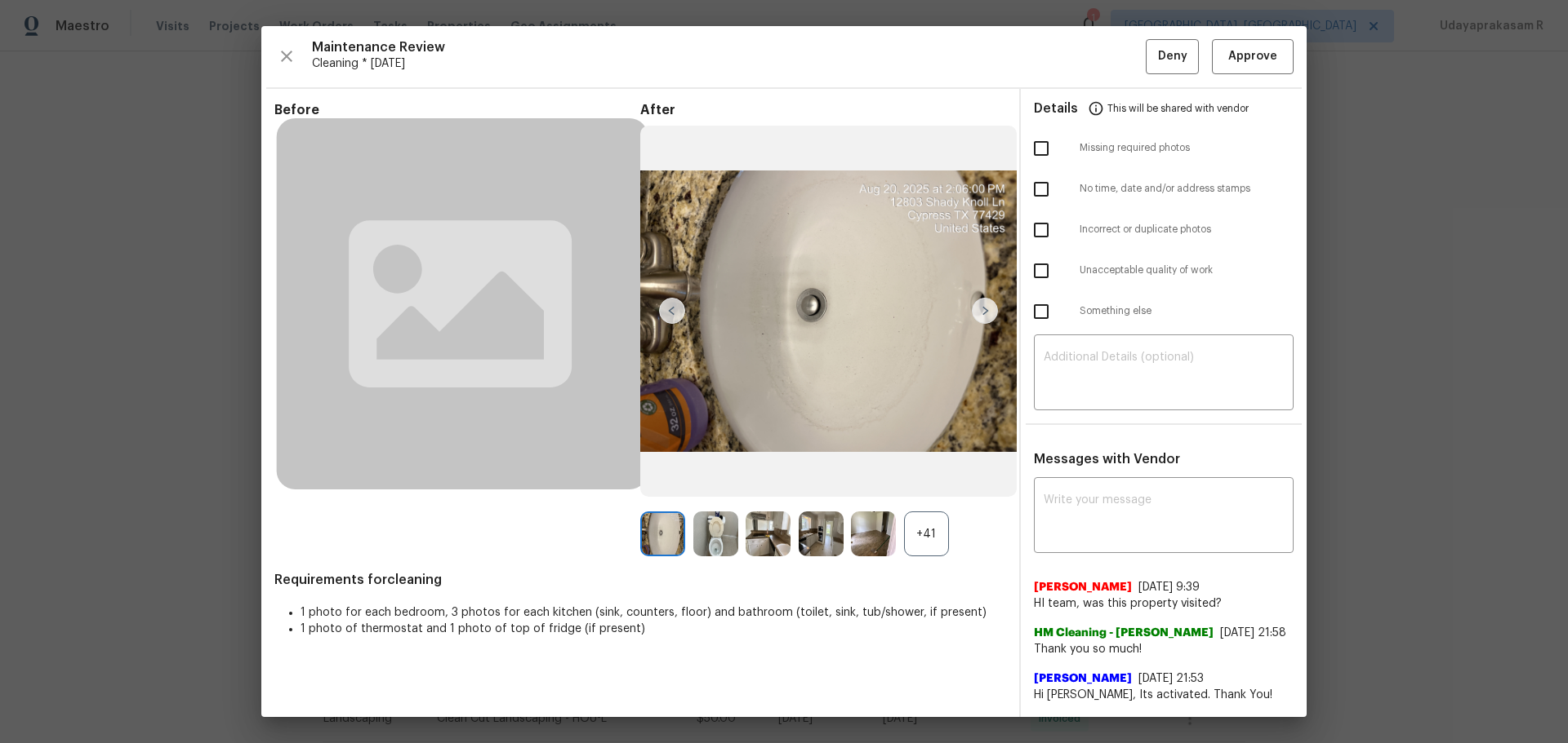
click at [1024, 160] on input "checkbox" at bounding box center [1040, 148] width 34 height 34
checkbox input "true"
click at [1031, 266] on input "checkbox" at bounding box center [1040, 271] width 34 height 34
checkbox input "true"
click at [1081, 359] on textarea at bounding box center [1164, 375] width 240 height 46
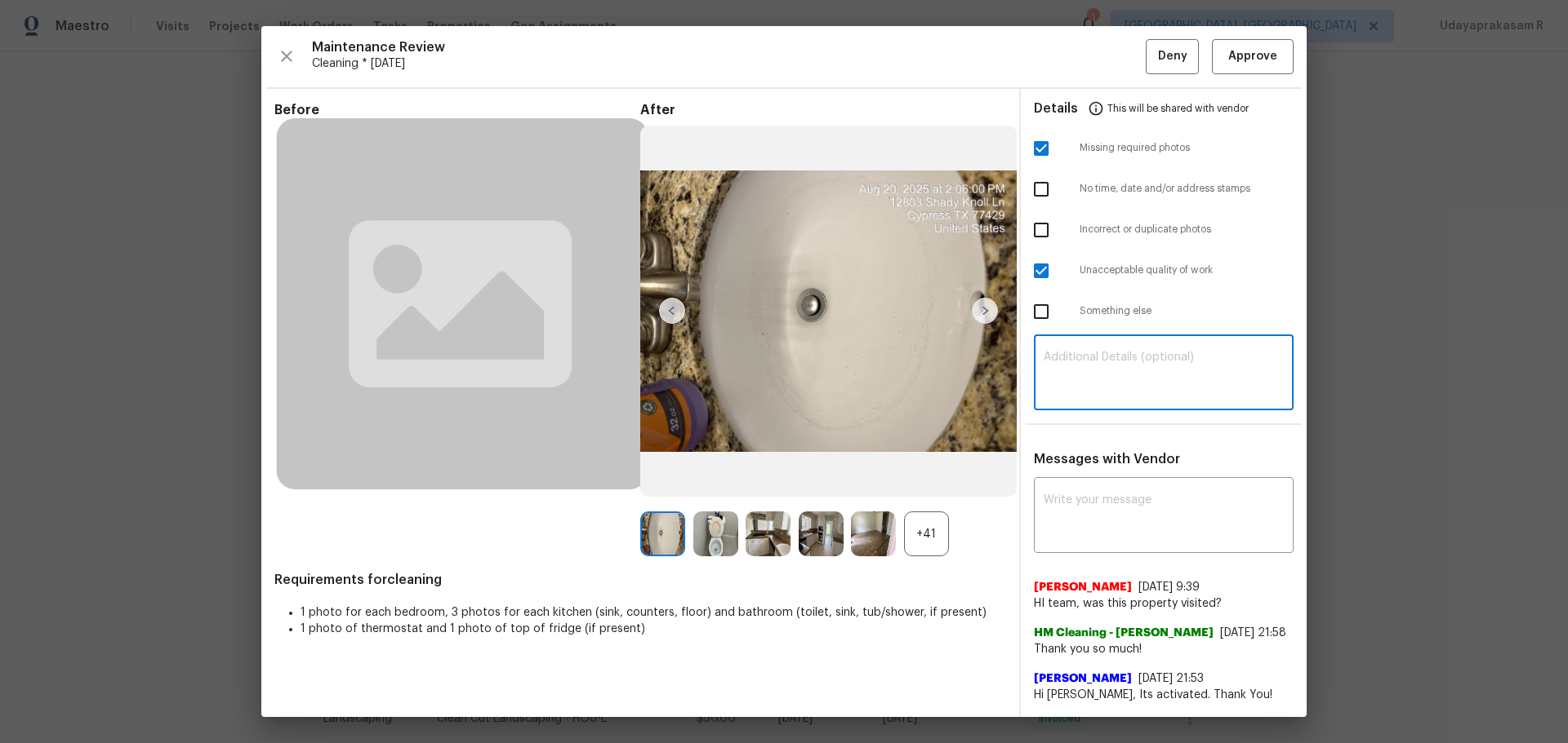
paste textarea "Maintenance Audit Team: Hello! Unfortunately, this cleaning visit completed on …"
type textarea "Maintenance Audit Team: Hello! Unfortunately, this cleaning visit completed on …"
click at [1103, 488] on textarea at bounding box center [1164, 517] width 240 height 46
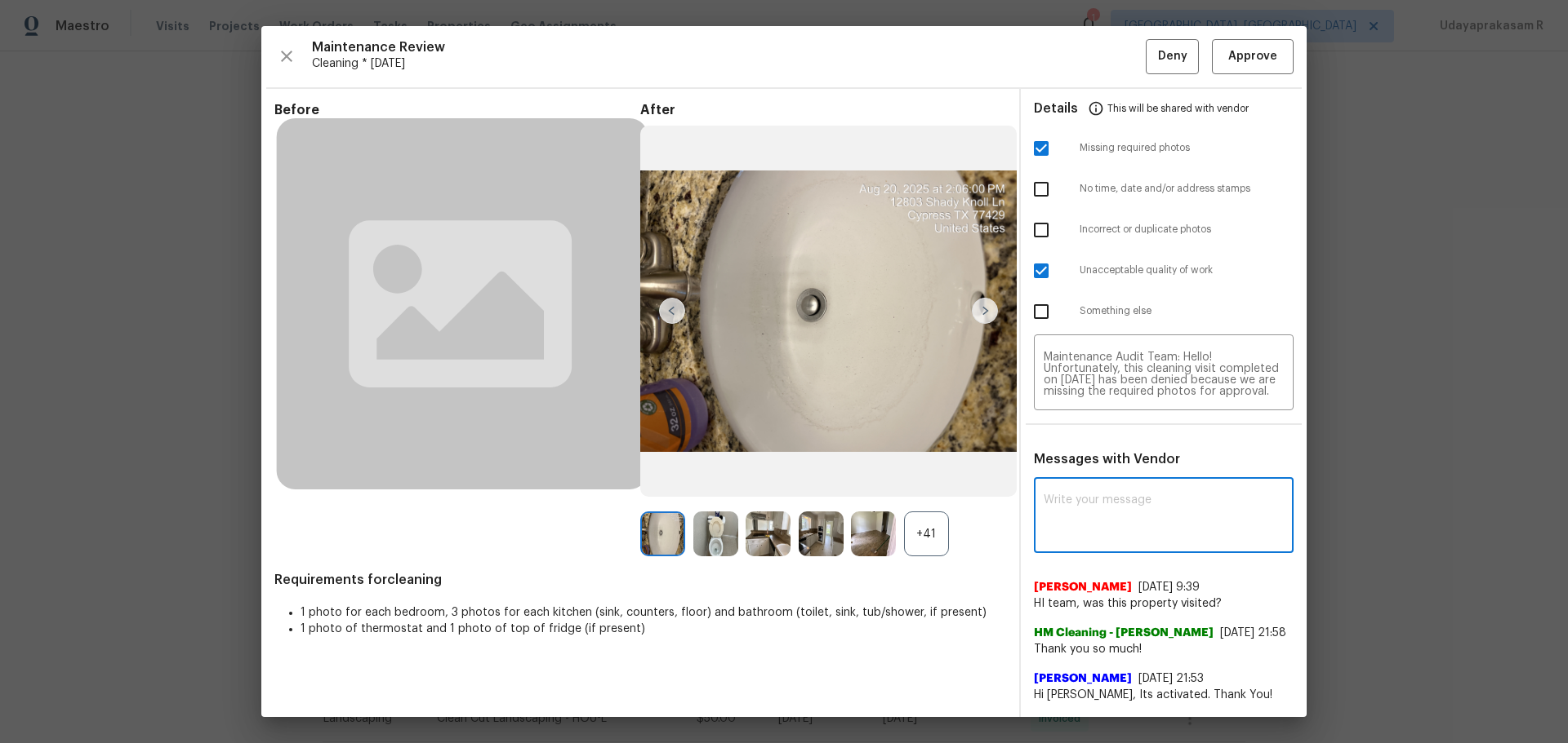
paste textarea "Maintenance Audit Team: Hello! Unfortunately, this cleaning visit completed on …"
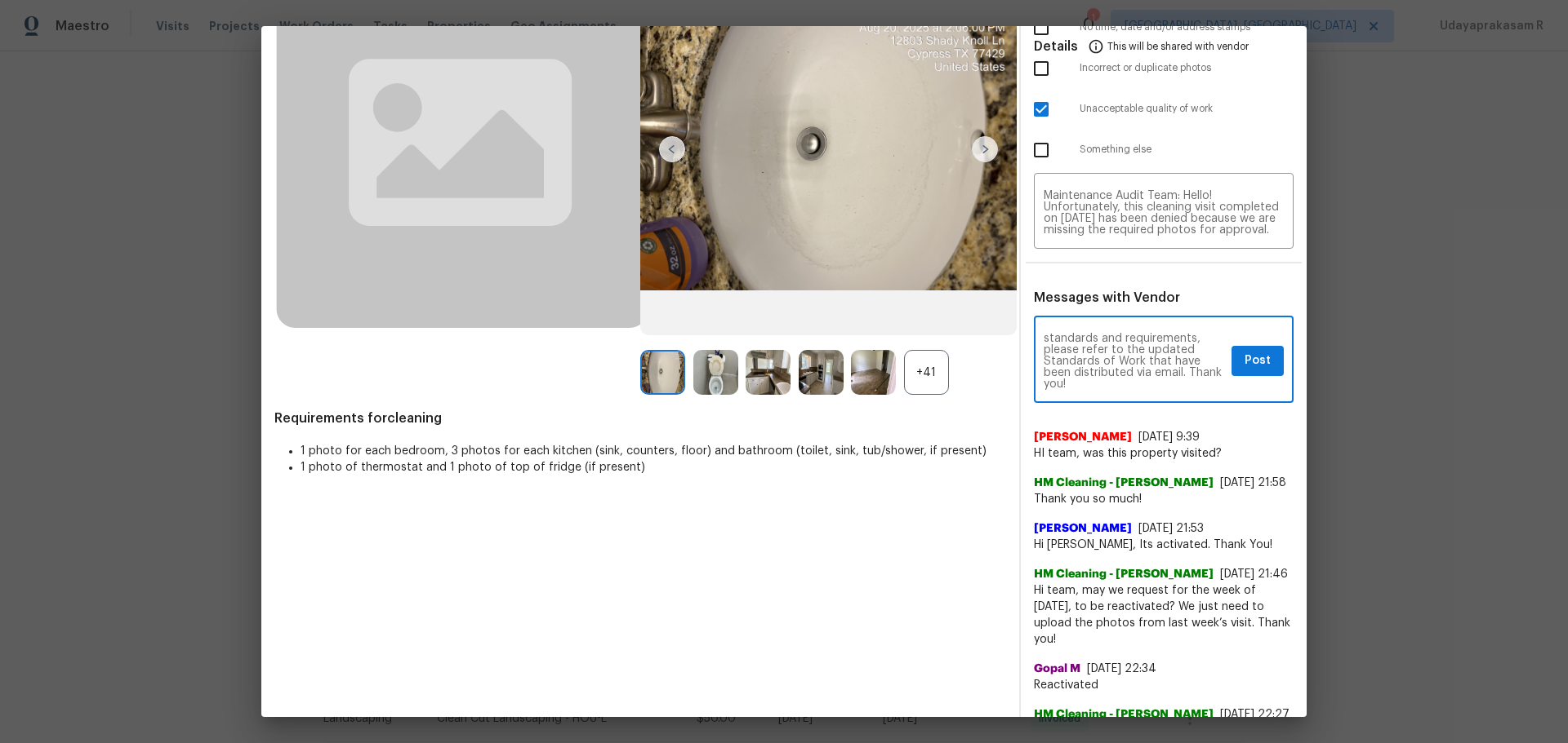
scroll to position [163, 0]
type textarea "Maintenance Audit Team: Hello! Unfortunately, this cleaning visit completed on …"
click at [907, 379] on div "+41" at bounding box center [926, 370] width 45 height 45
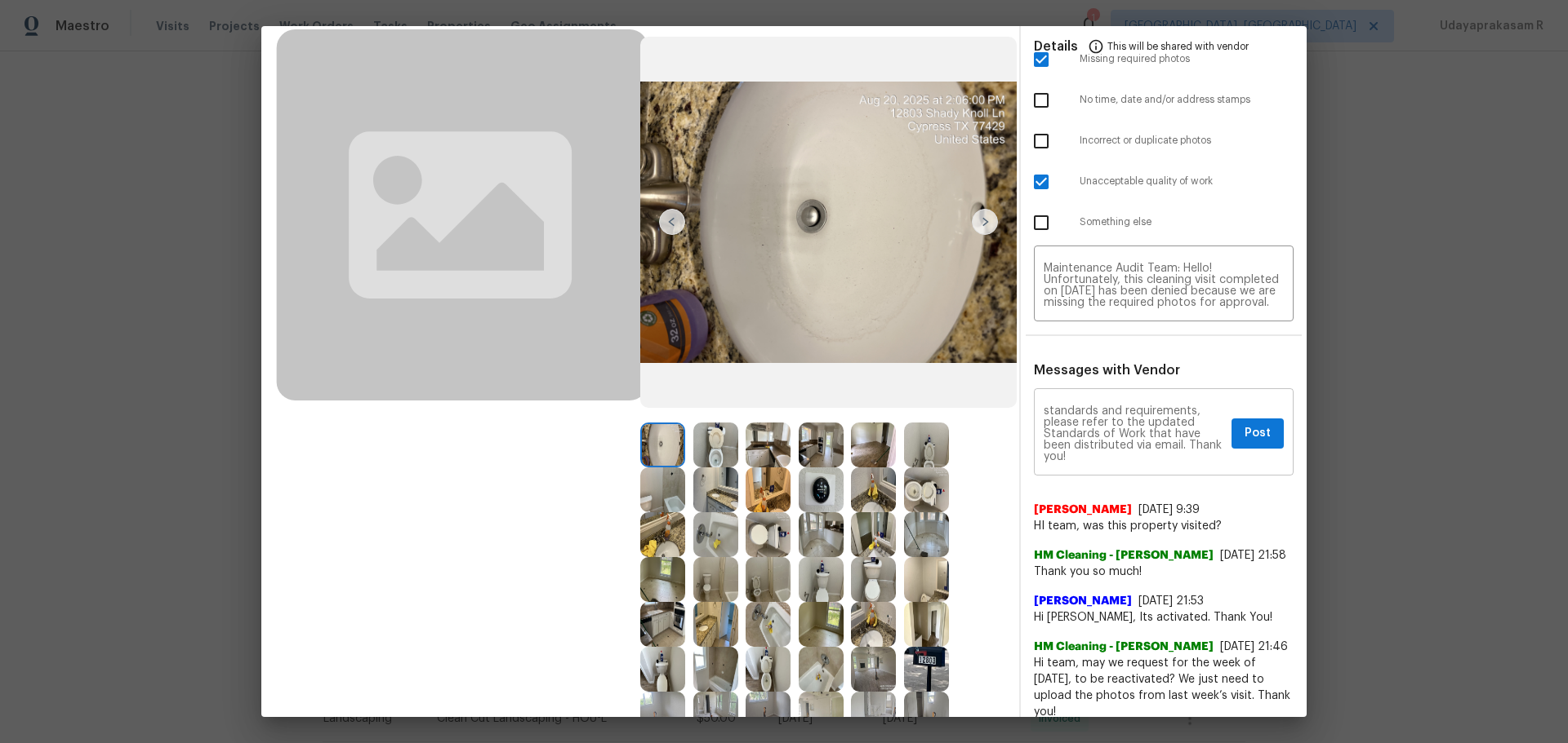
scroll to position [82, 0]
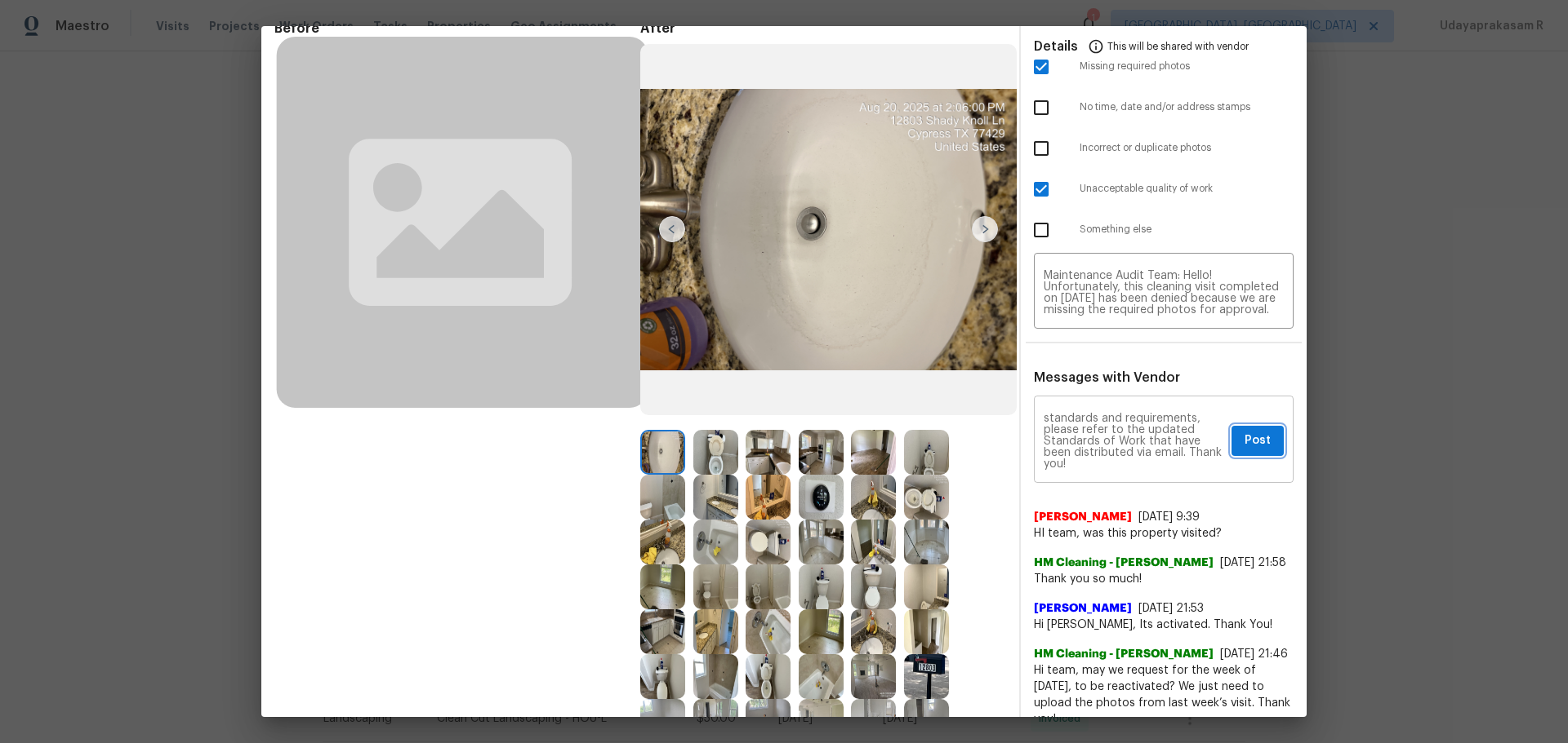
click at [1115, 441] on button "Post" at bounding box center [1258, 441] width 53 height 30
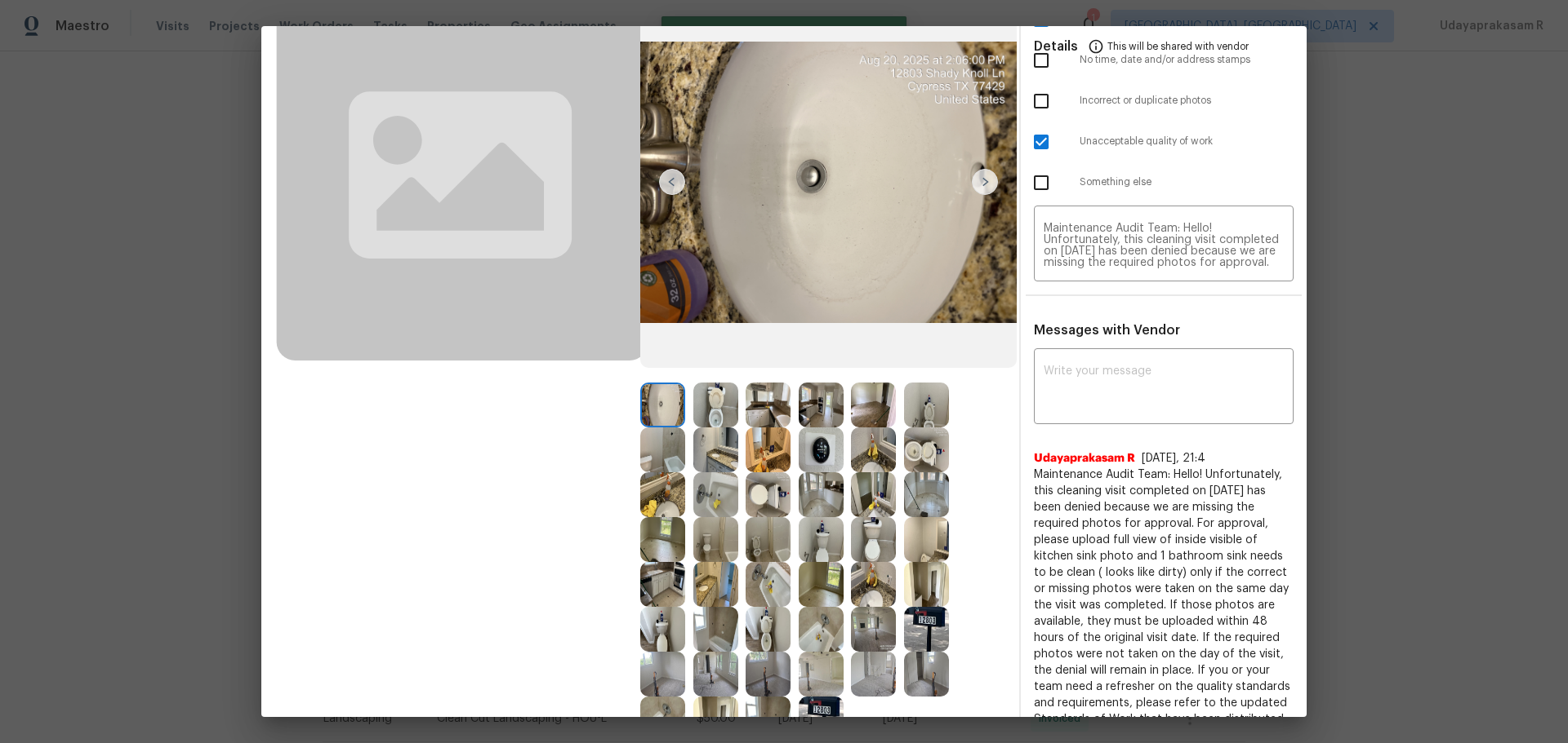
scroll to position [0, 0]
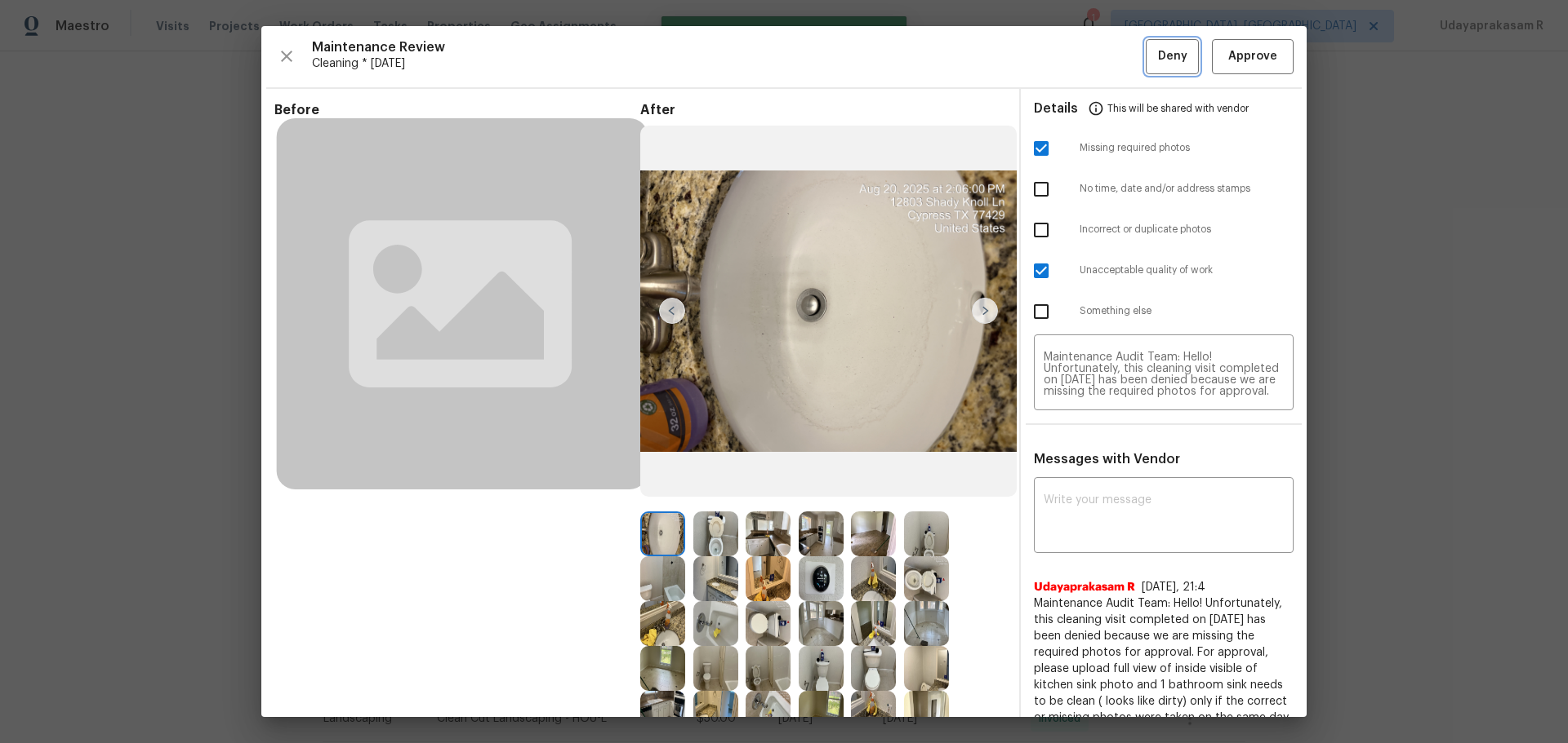
click at [1115, 47] on button "Deny" at bounding box center [1172, 57] width 53 height 35
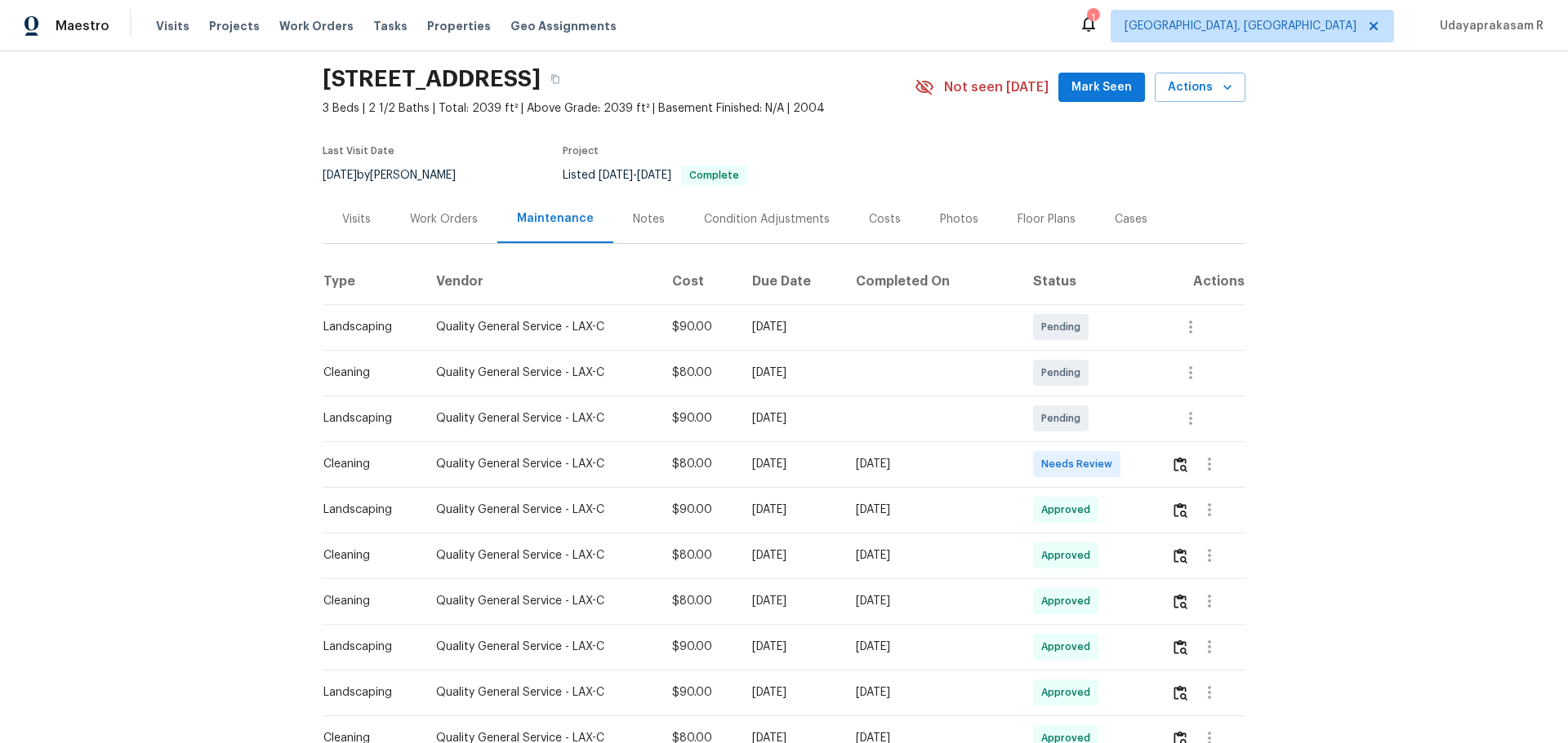
scroll to position [82, 0]
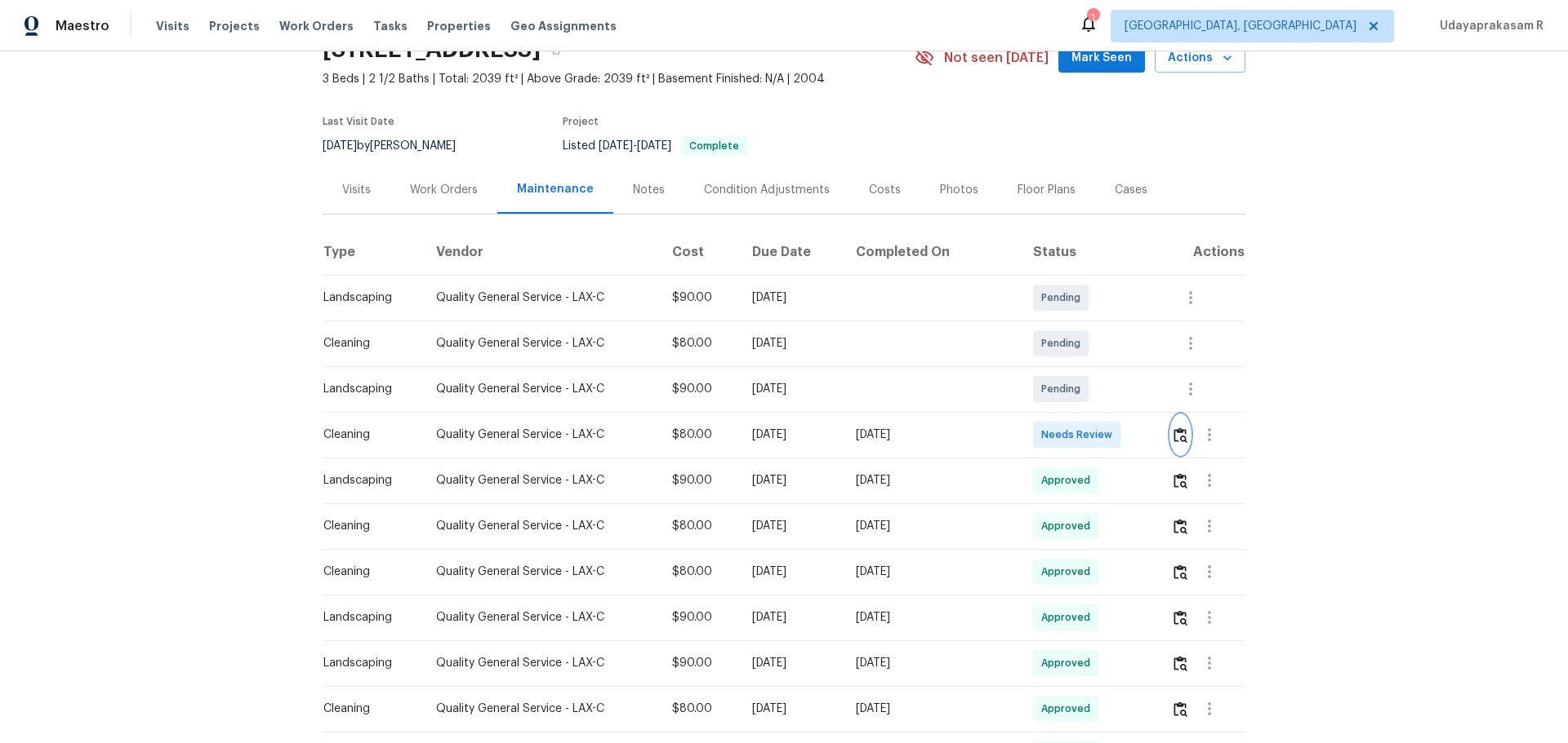
click at [1115, 431] on img "button" at bounding box center [1180, 435] width 14 height 16
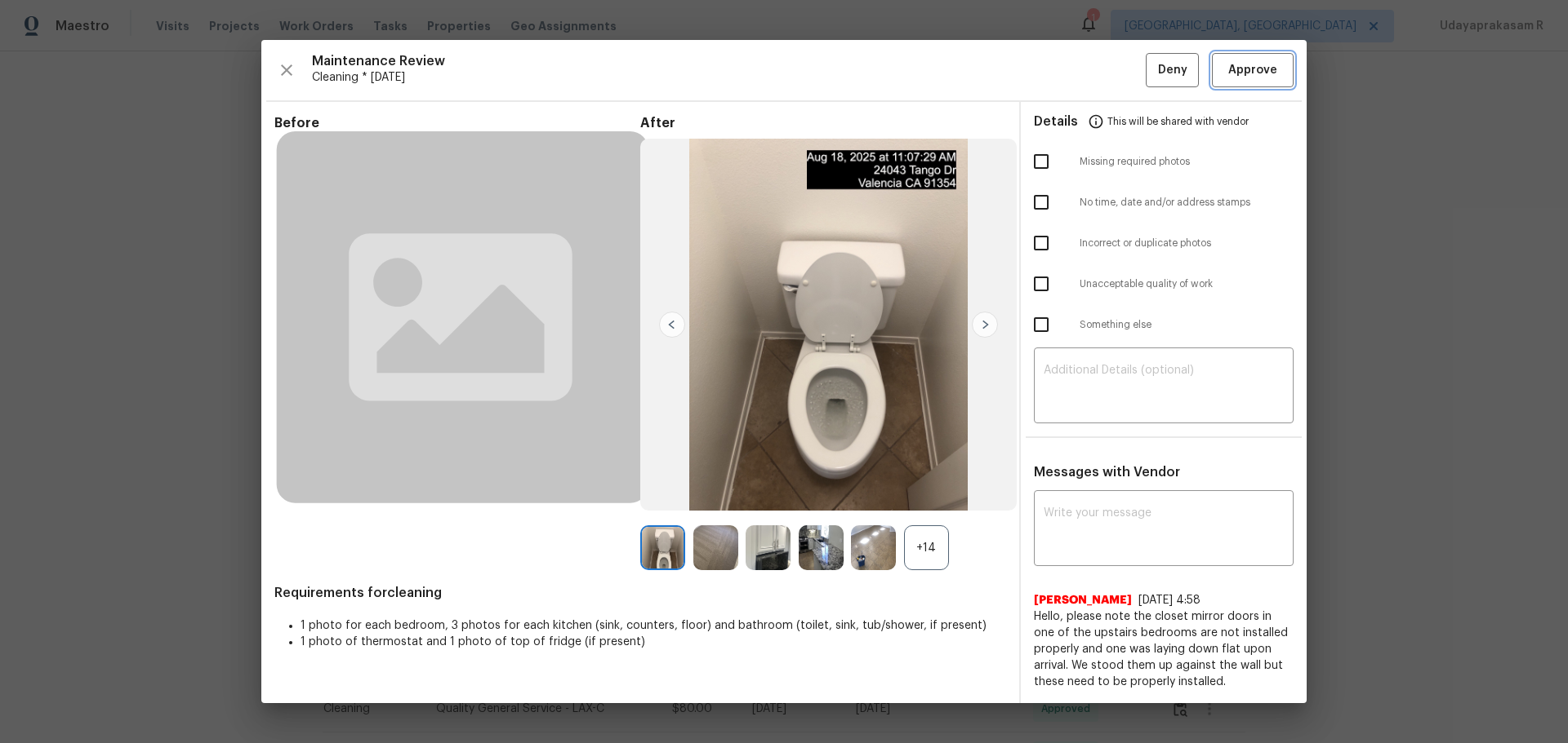
click at [1115, 65] on span "Approve" at bounding box center [1252, 71] width 49 height 20
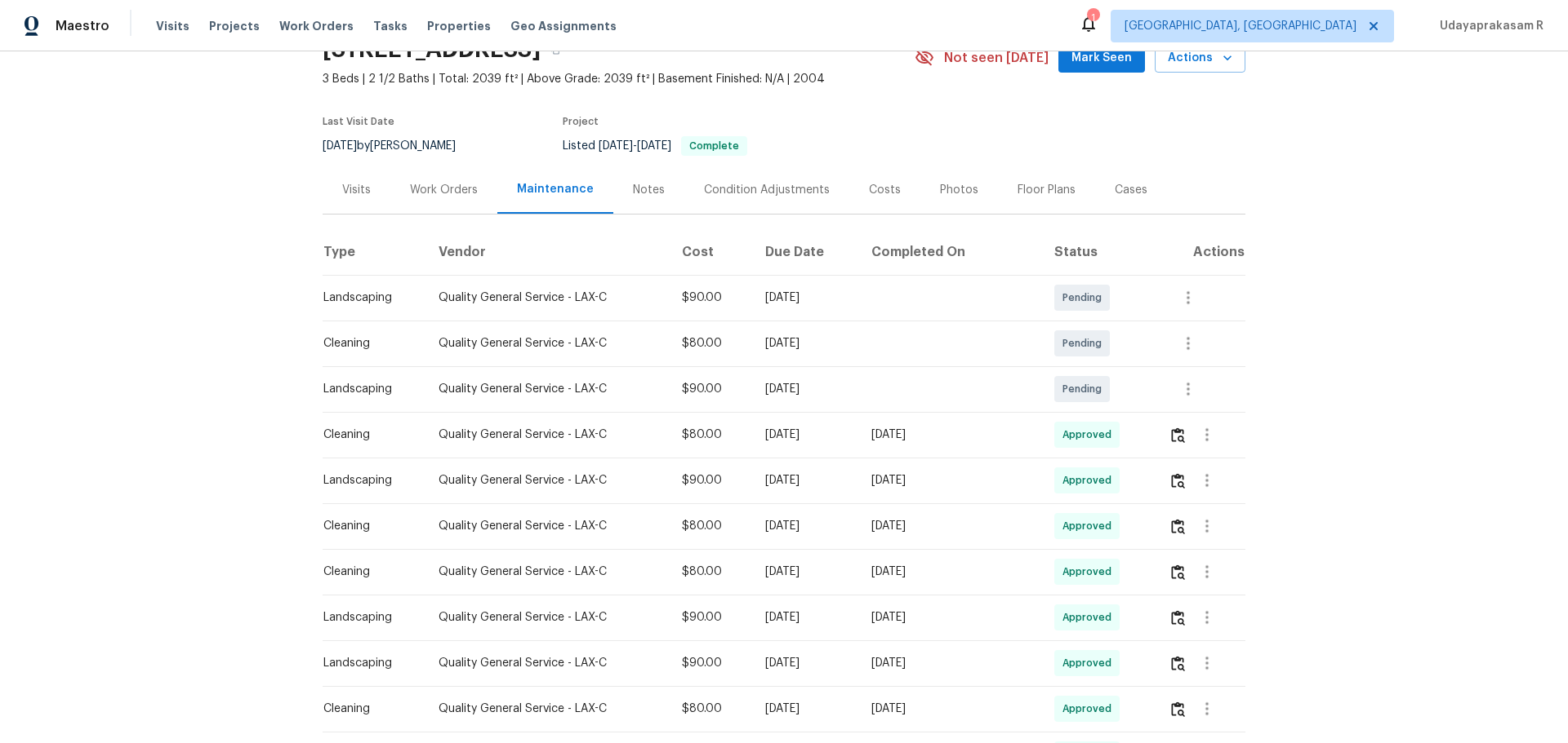
click at [1115, 321] on div "Back to all projects 24043 Tango Dr, Valencia, CA 91354 3 Beds | 2 1/2 Baths | …" at bounding box center [784, 398] width 1568 height 692
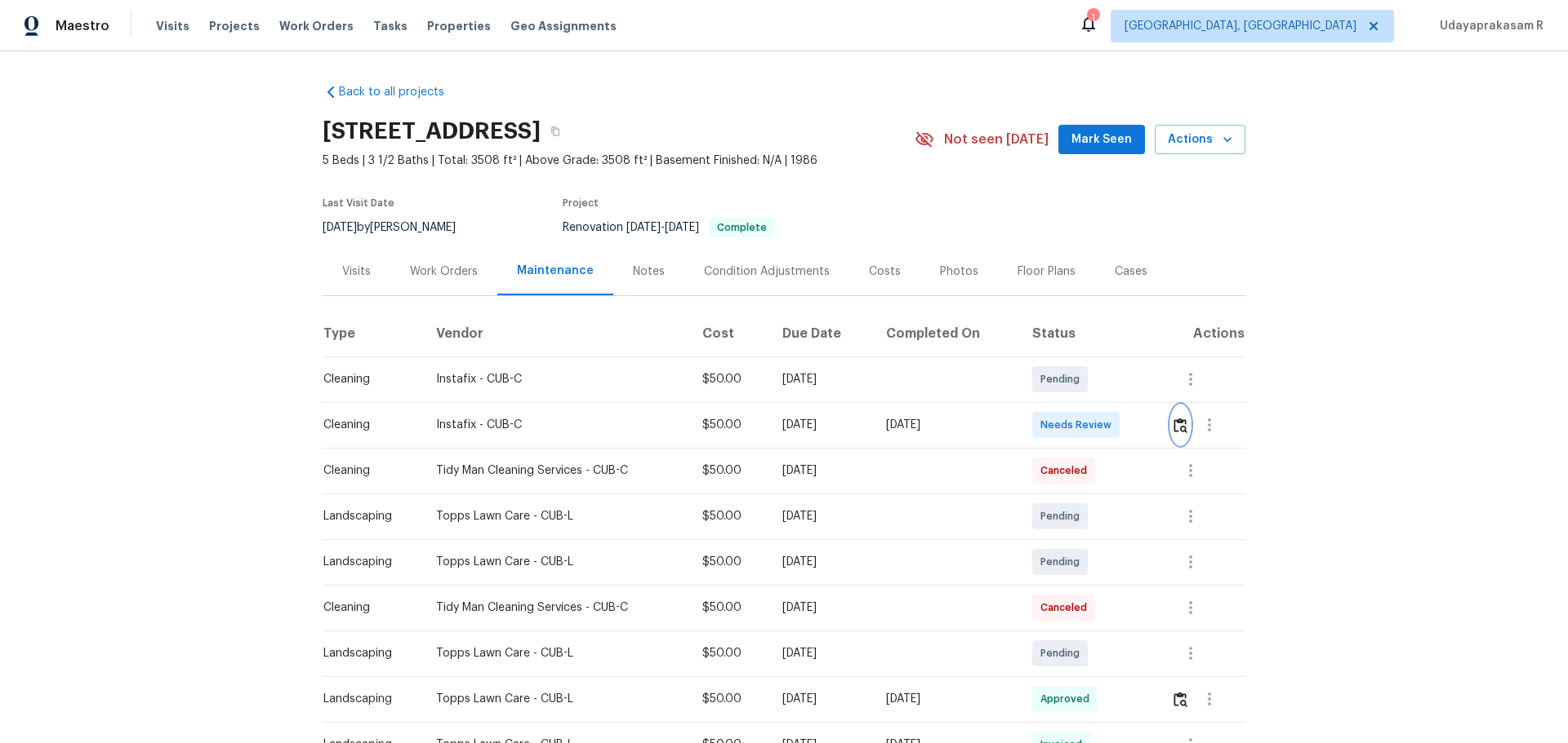
click at [1115, 422] on img "button" at bounding box center [1180, 425] width 14 height 16
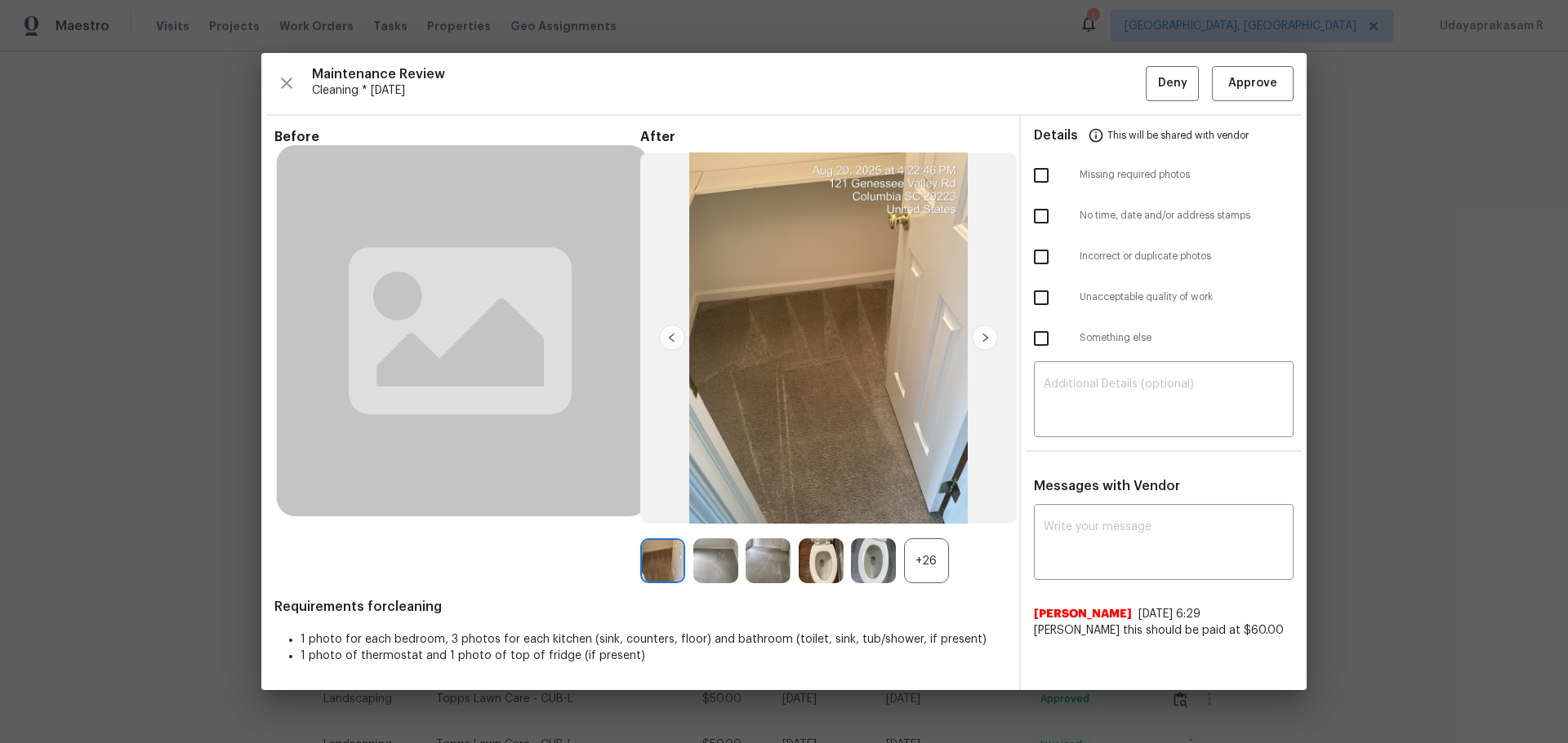
click at [1046, 174] on input "checkbox" at bounding box center [1040, 175] width 34 height 34
checkbox input "true"
click at [1036, 304] on input "checkbox" at bounding box center [1040, 297] width 34 height 34
checkbox input "true"
click at [1109, 391] on textarea at bounding box center [1164, 401] width 240 height 46
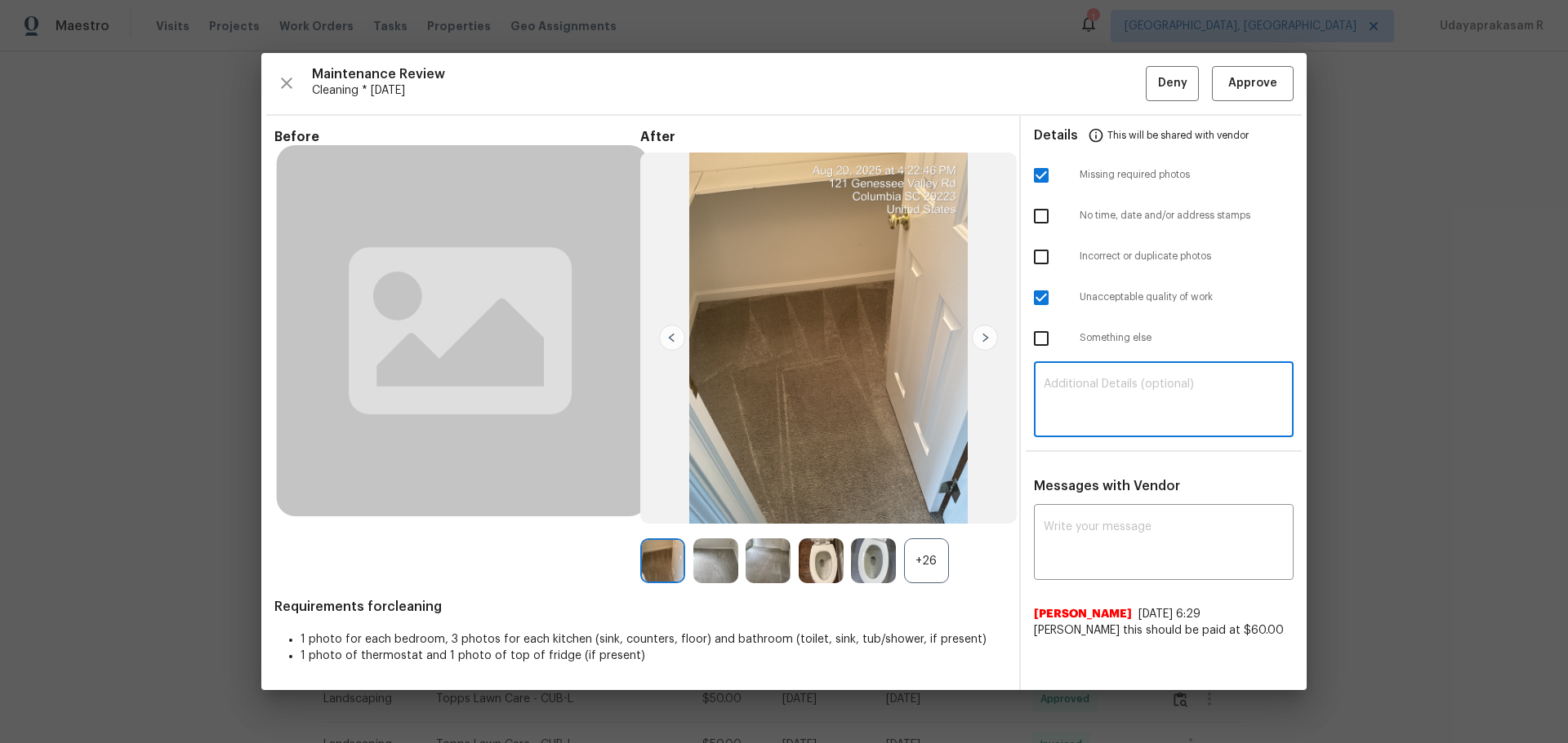
paste textarea "Maintenance Audit Team: Hello! Unfortunately, this cleaning visit completed on …"
click at [1107, 404] on textarea "Maintenance Audit Team: Hello! Unfortunately, this cleaning visit completed on …" at bounding box center [1164, 401] width 240 height 46
click at [1115, 417] on textarea "Maintenance Audit Team: Hello! Unfortunately, this cleaning visit completed on …" at bounding box center [1164, 401] width 240 height 46
type textarea "Maintenance Audit Team: Hello! Unfortunately, this cleaning visit completed on …"
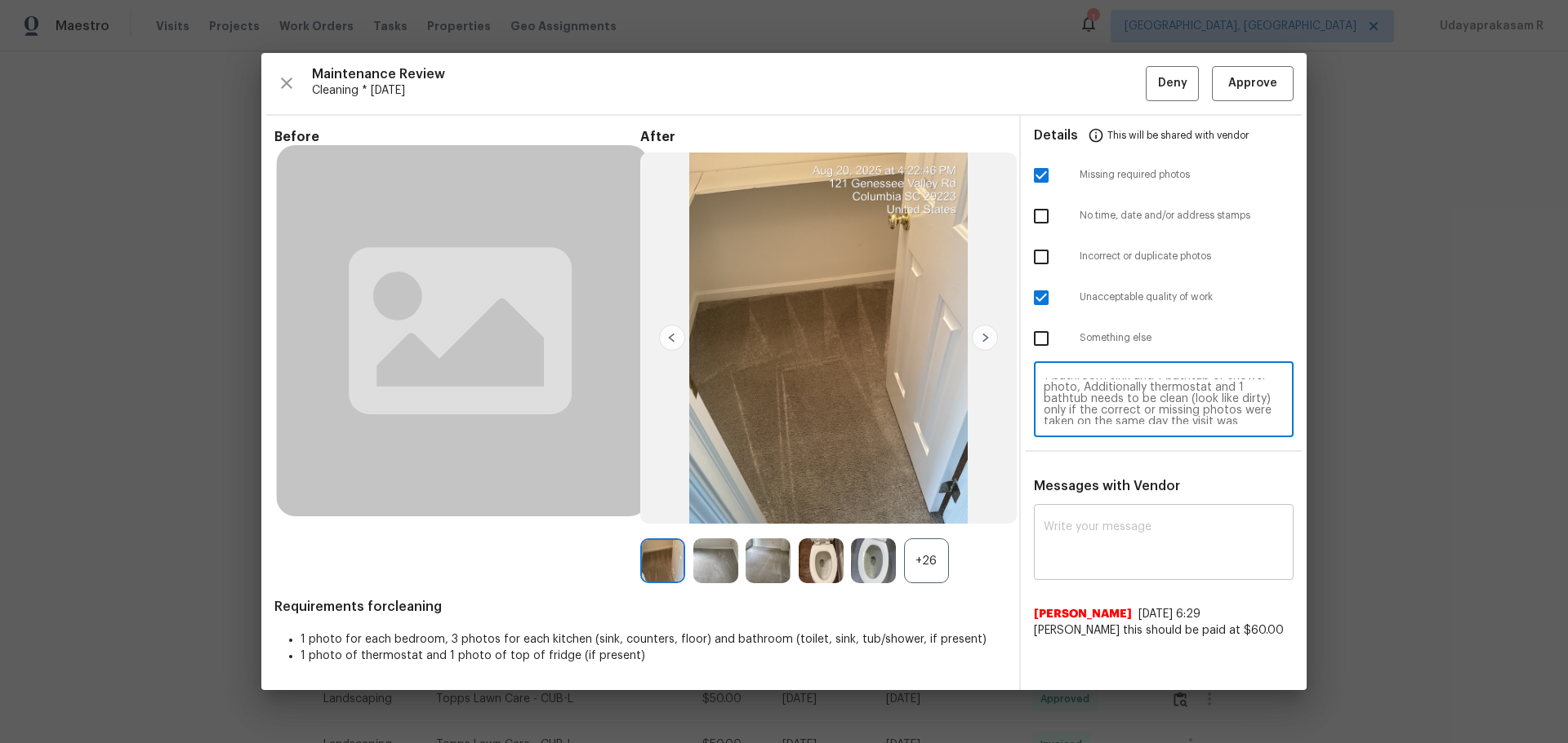
click at [1115, 488] on textarea at bounding box center [1164, 544] width 240 height 46
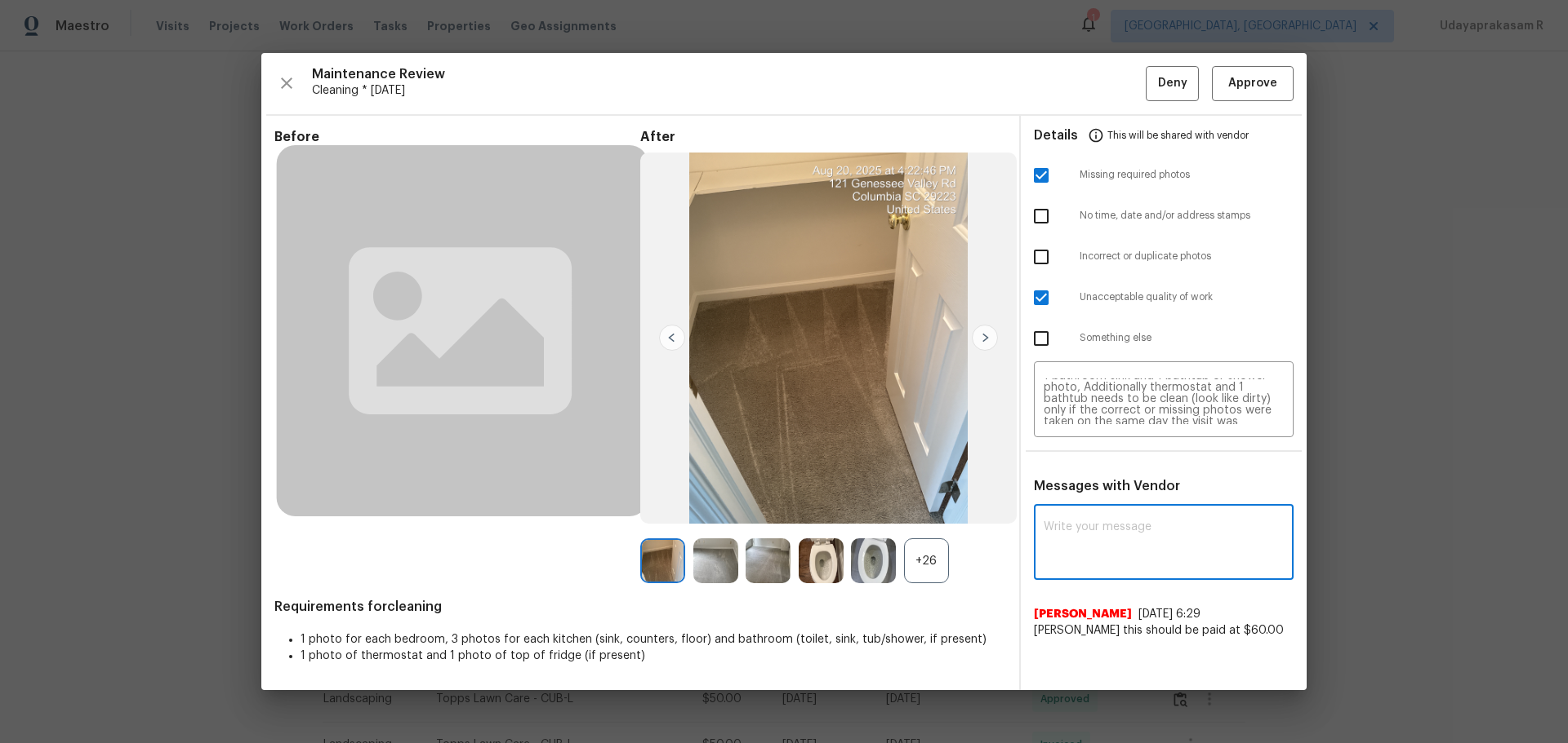
paste textarea "Maintenance Audit Team: Hello! Unfortunately, this cleaning visit completed on …"
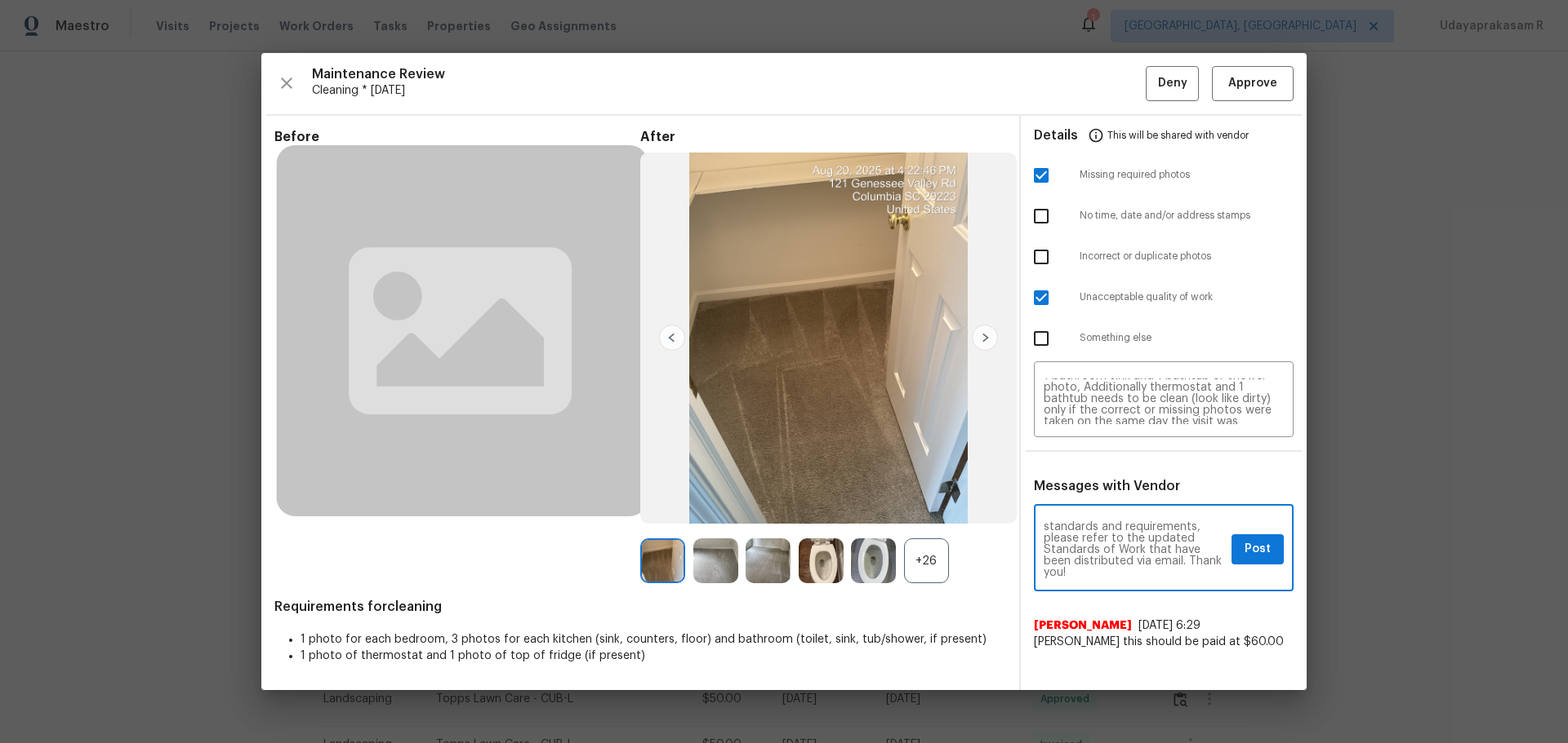
scroll to position [262, 0]
type textarea "Maintenance Audit Team: Hello! Unfortunately, this cleaning visit completed on …"
click at [1115, 488] on span "Post" at bounding box center [1258, 550] width 26 height 20
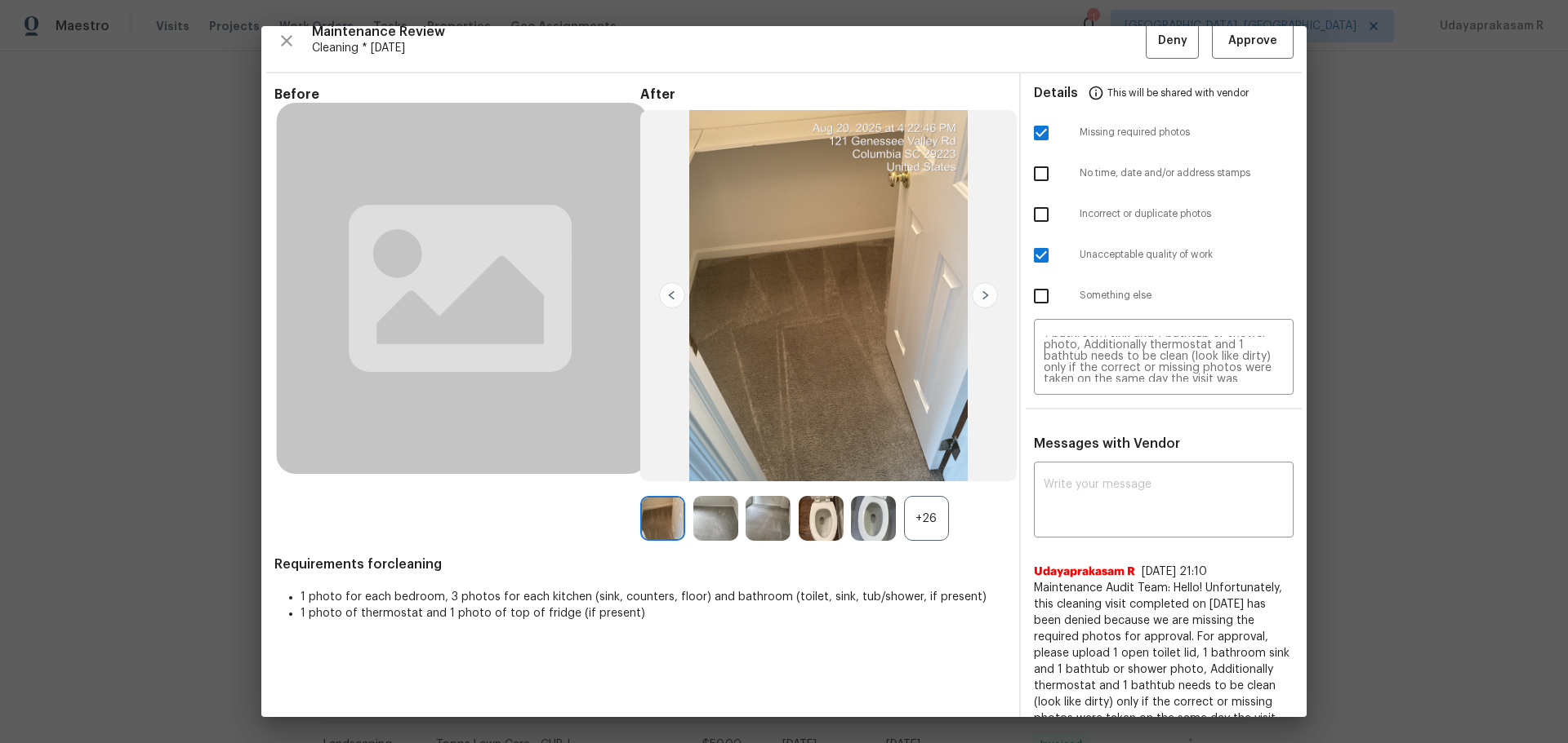
scroll to position [0, 0]
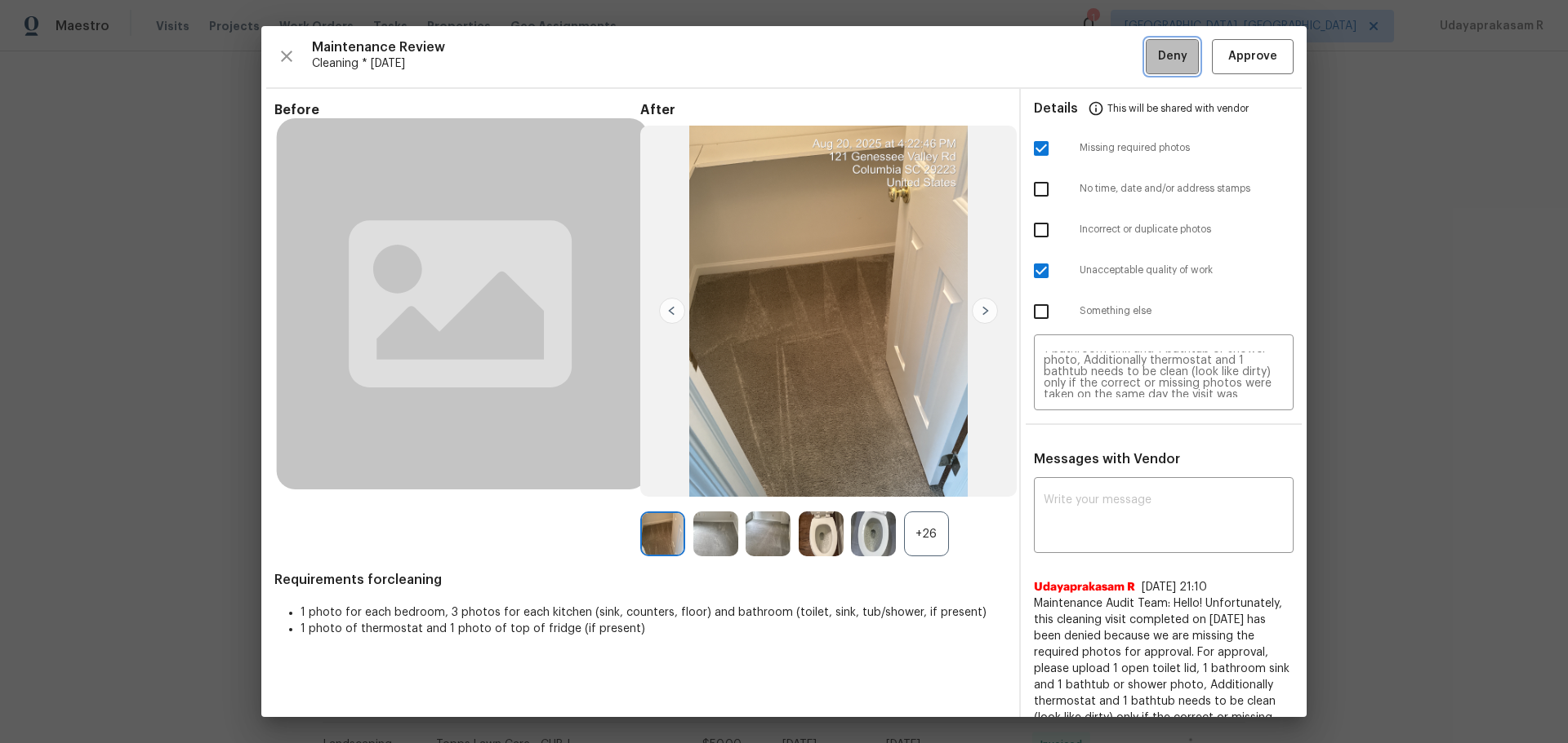
click at [1115, 62] on span "Deny" at bounding box center [1173, 57] width 29 height 20
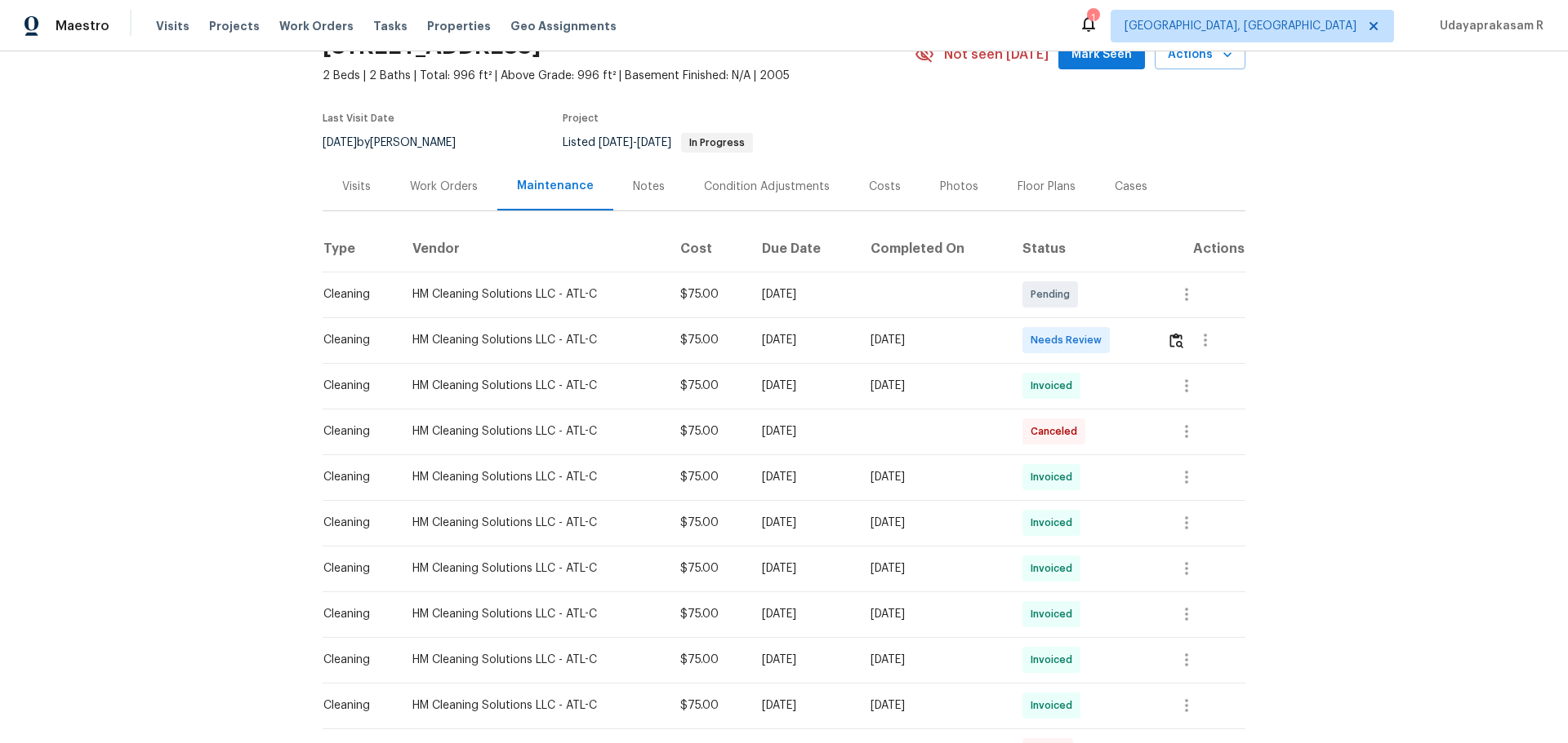
scroll to position [163, 0]
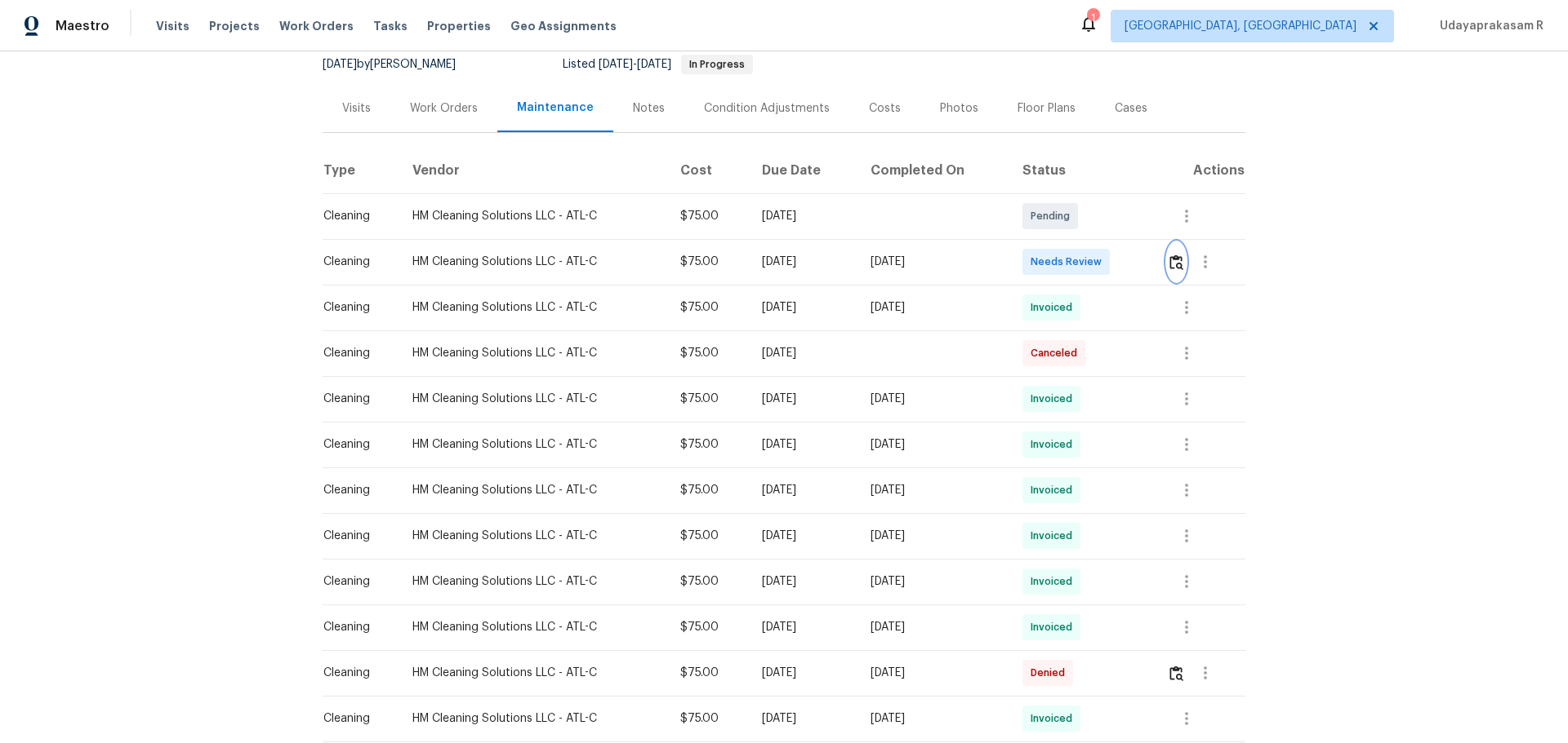
click at [1115, 256] on img "button" at bounding box center [1176, 262] width 14 height 16
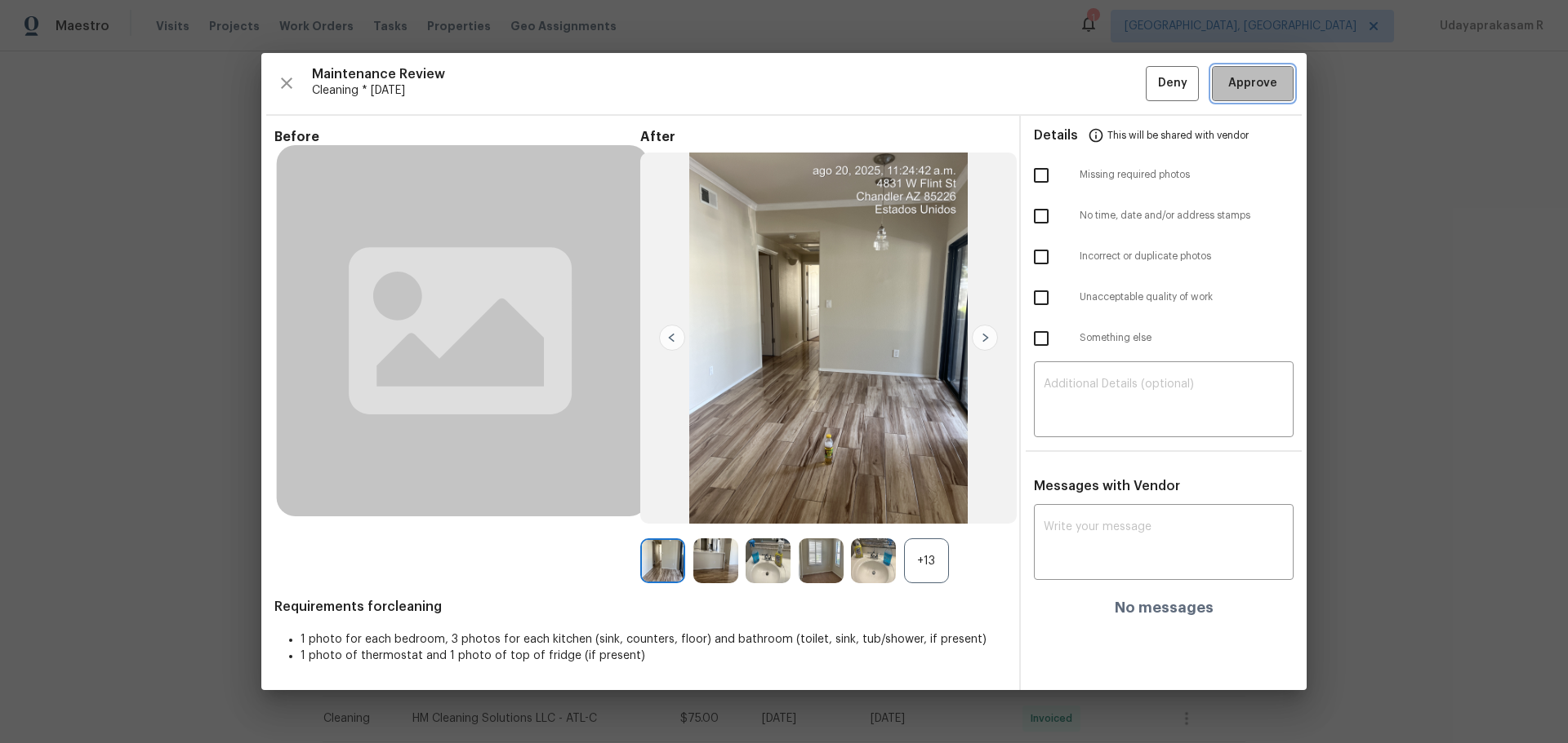
click at [1115, 77] on span "Approve" at bounding box center [1252, 84] width 49 height 20
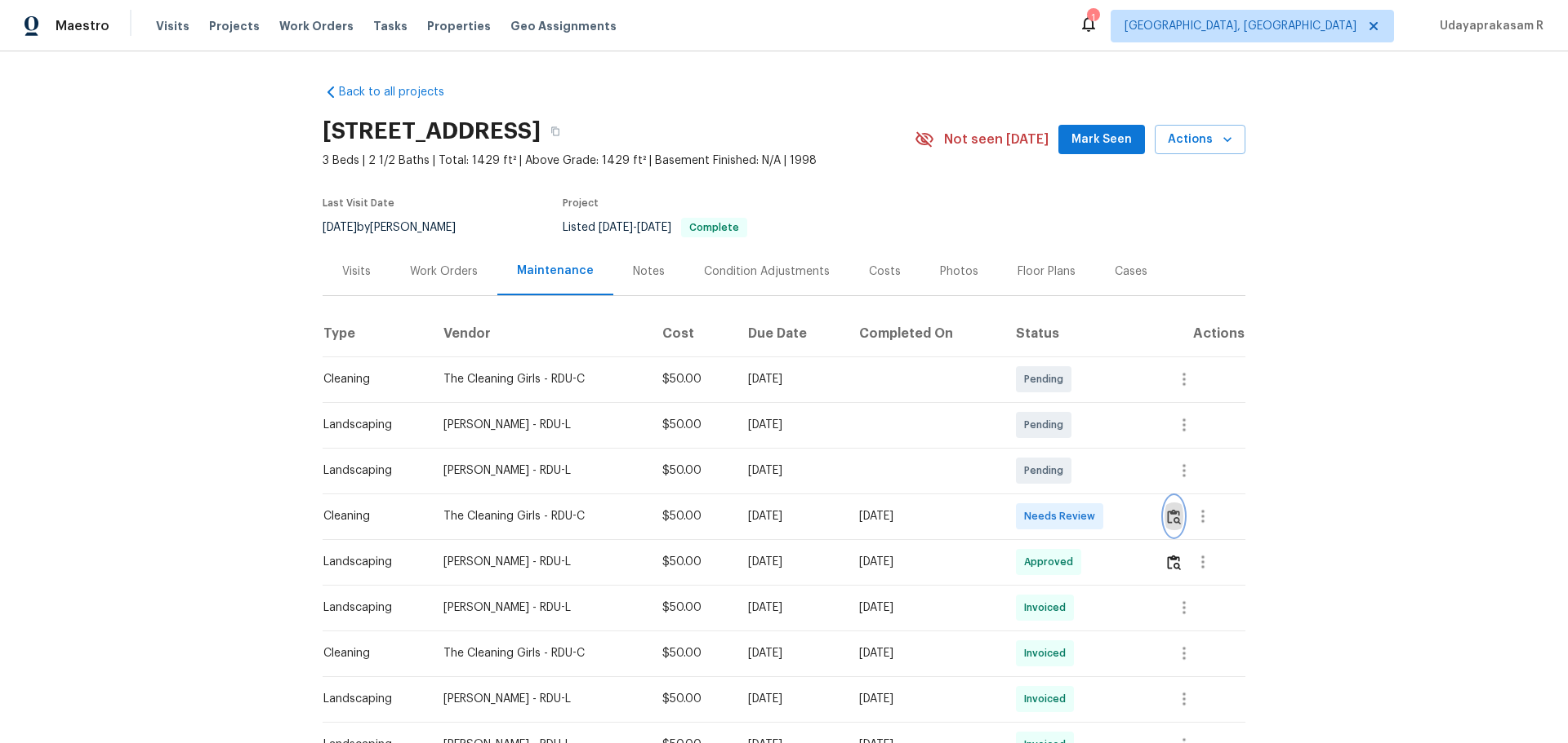
click at [1115, 488] on img "button" at bounding box center [1174, 517] width 14 height 16
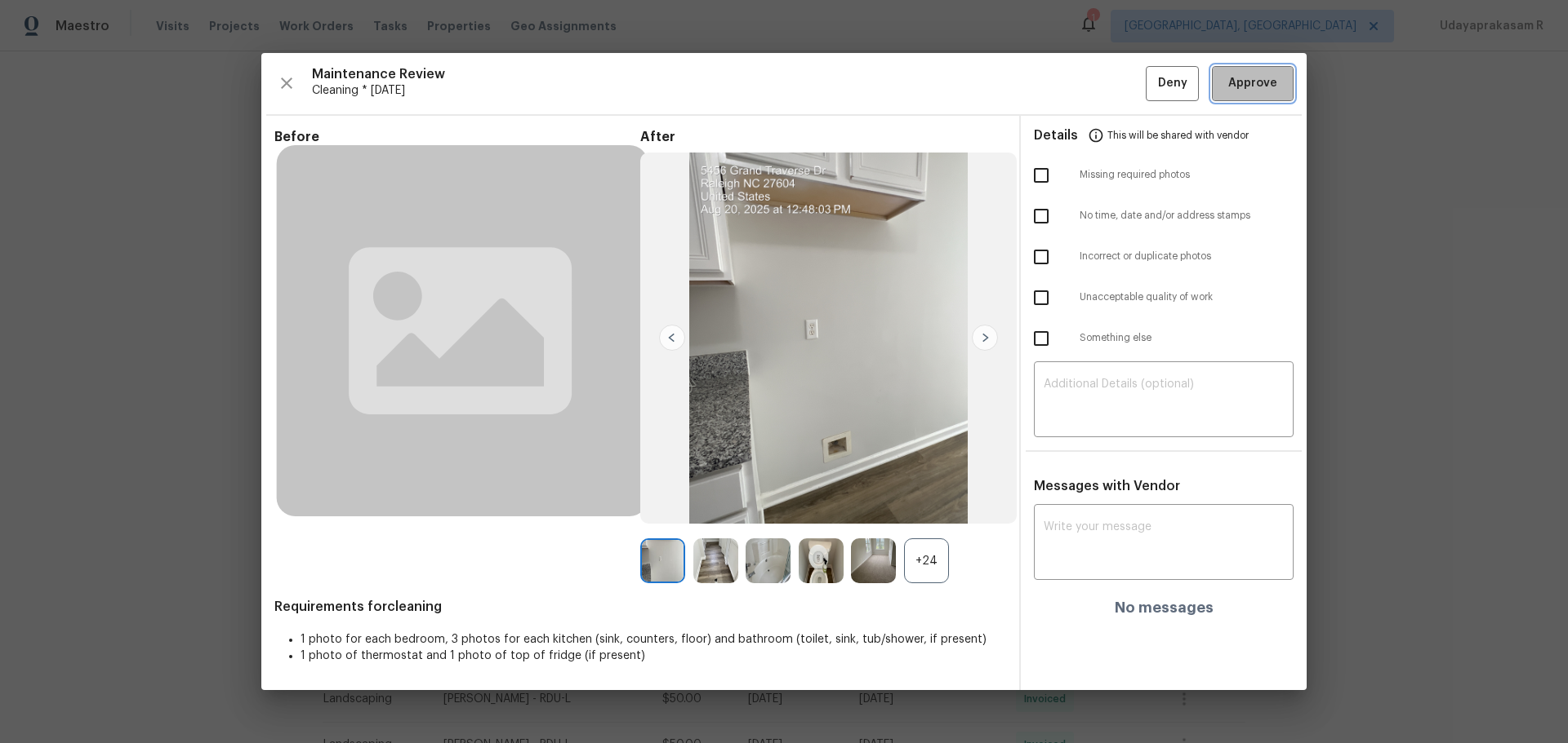
click at [1115, 82] on span "Approve" at bounding box center [1252, 84] width 49 height 20
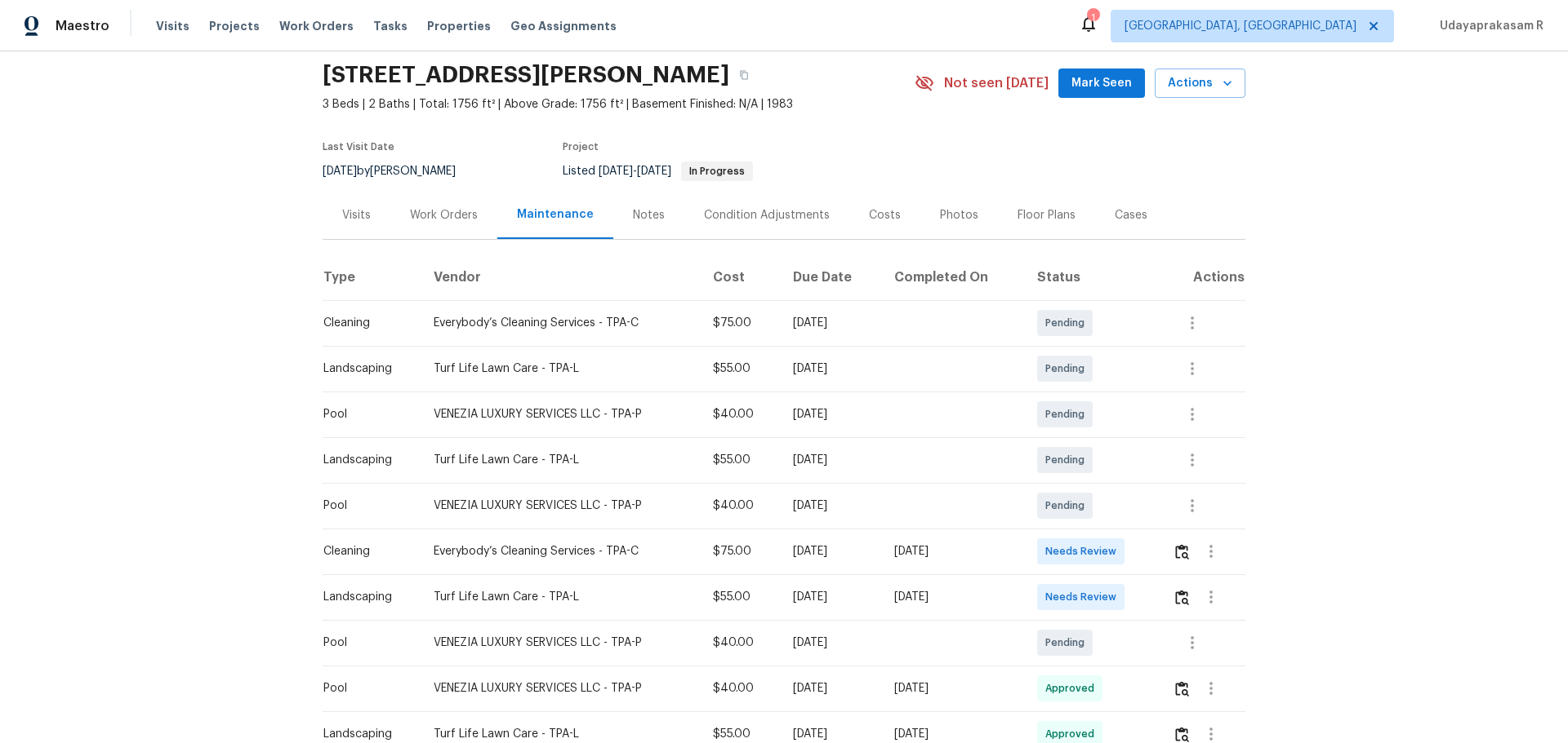
scroll to position [82, 0]
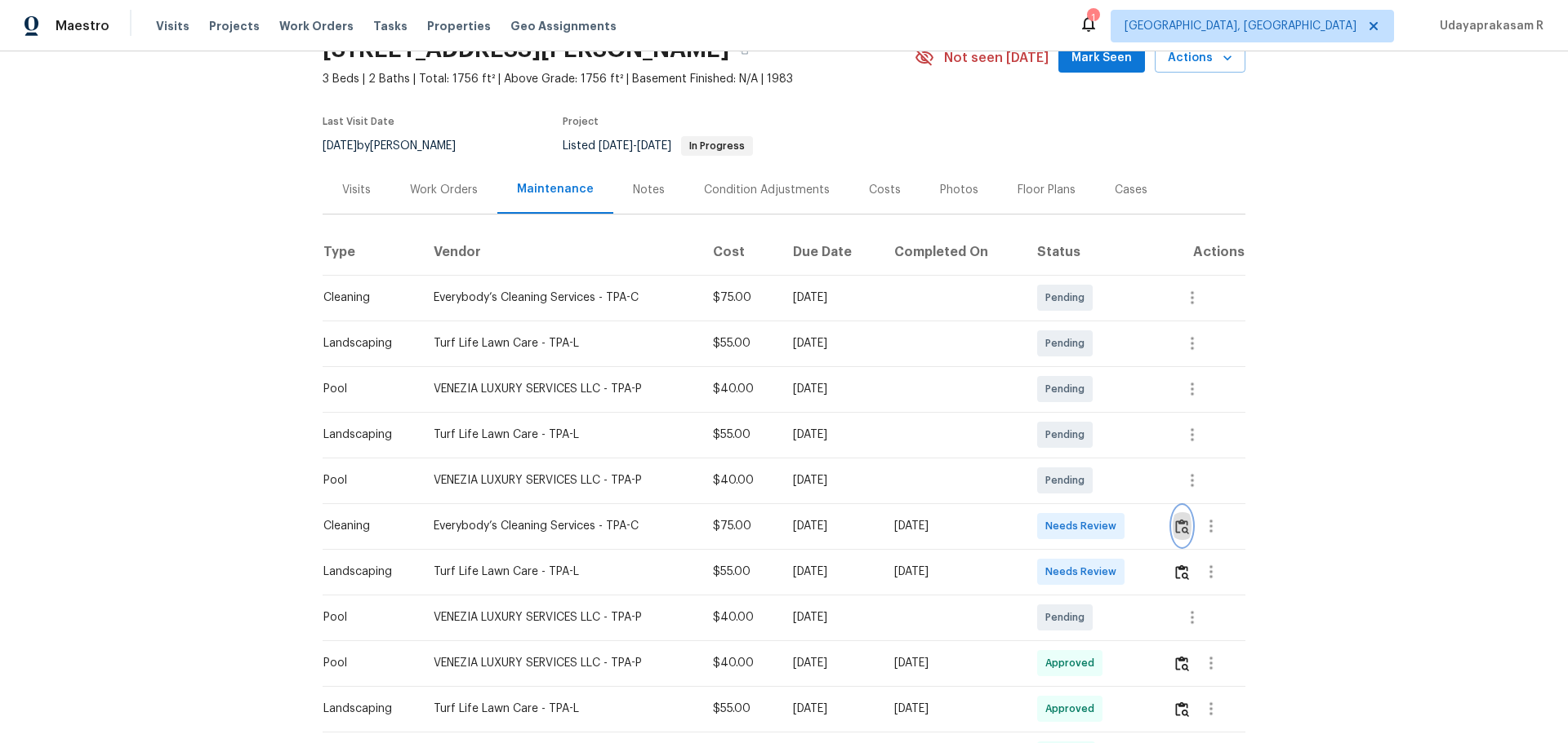
click at [1115, 488] on img "button" at bounding box center [1181, 527] width 14 height 16
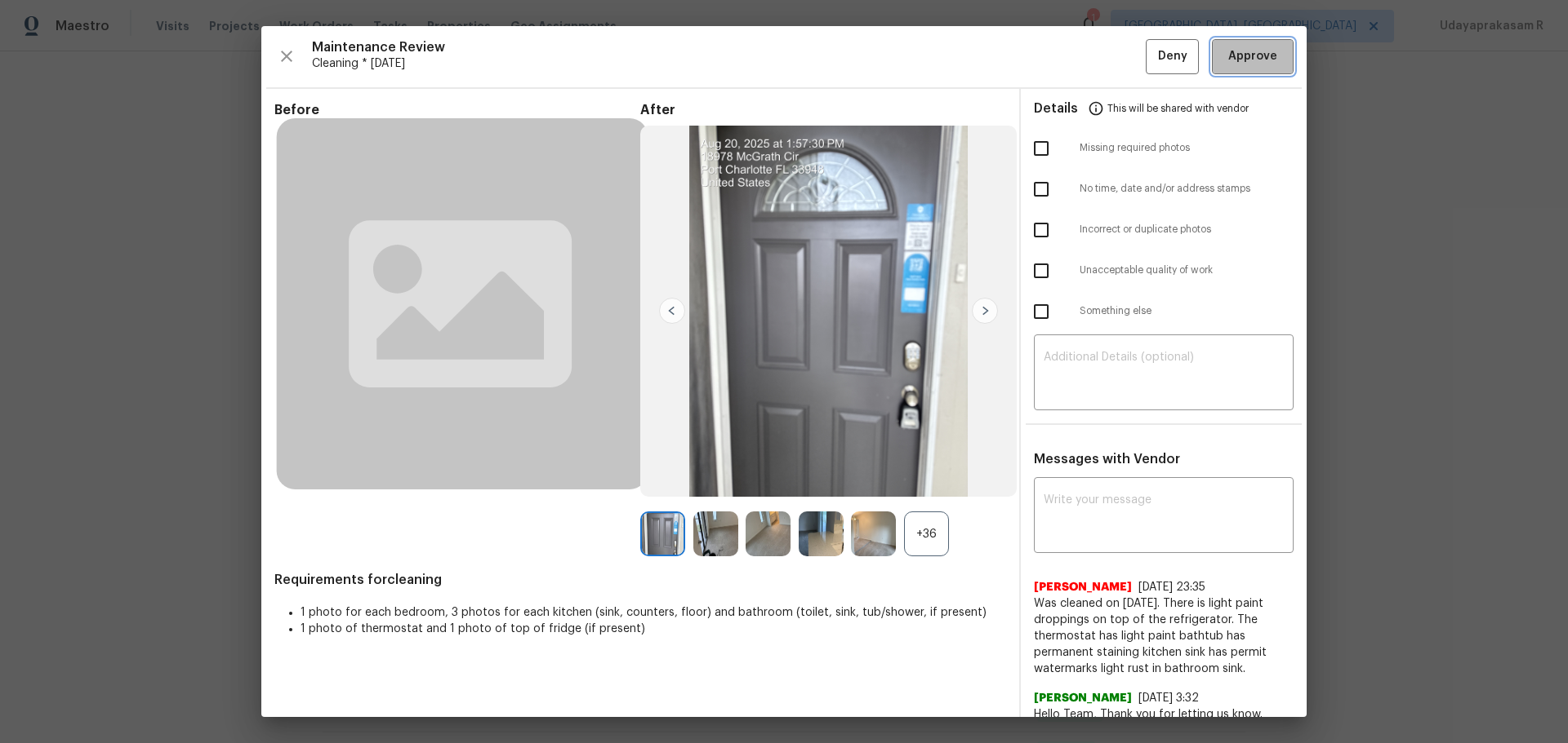
click at [1115, 58] on span "Approve" at bounding box center [1252, 57] width 55 height 20
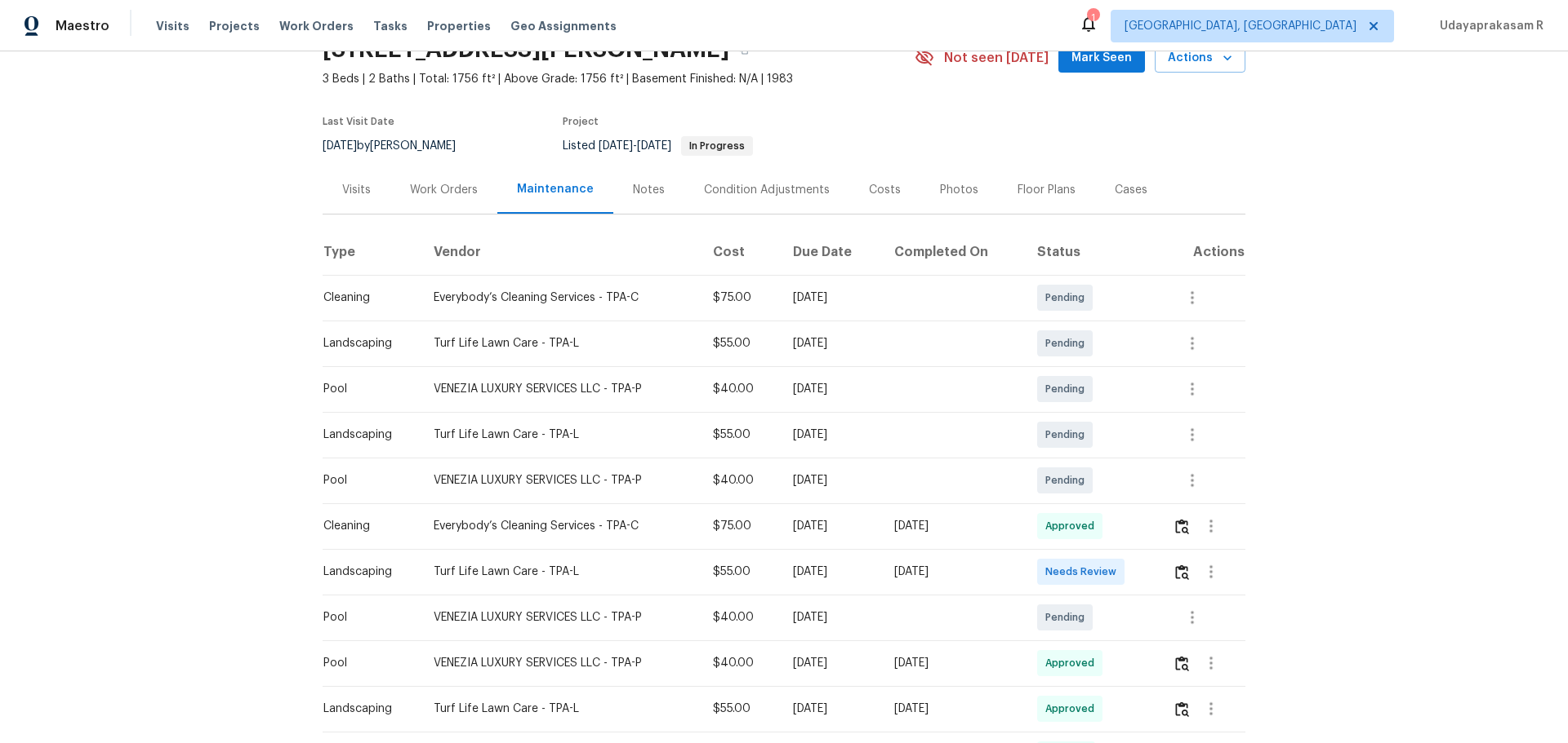
click at [1115, 324] on div "Back to all projects [STREET_ADDRESS][PERSON_NAME] 3 Beds | 2 Baths | Total: 17…" at bounding box center [784, 398] width 1568 height 692
